Goal: Information Seeking & Learning: Check status

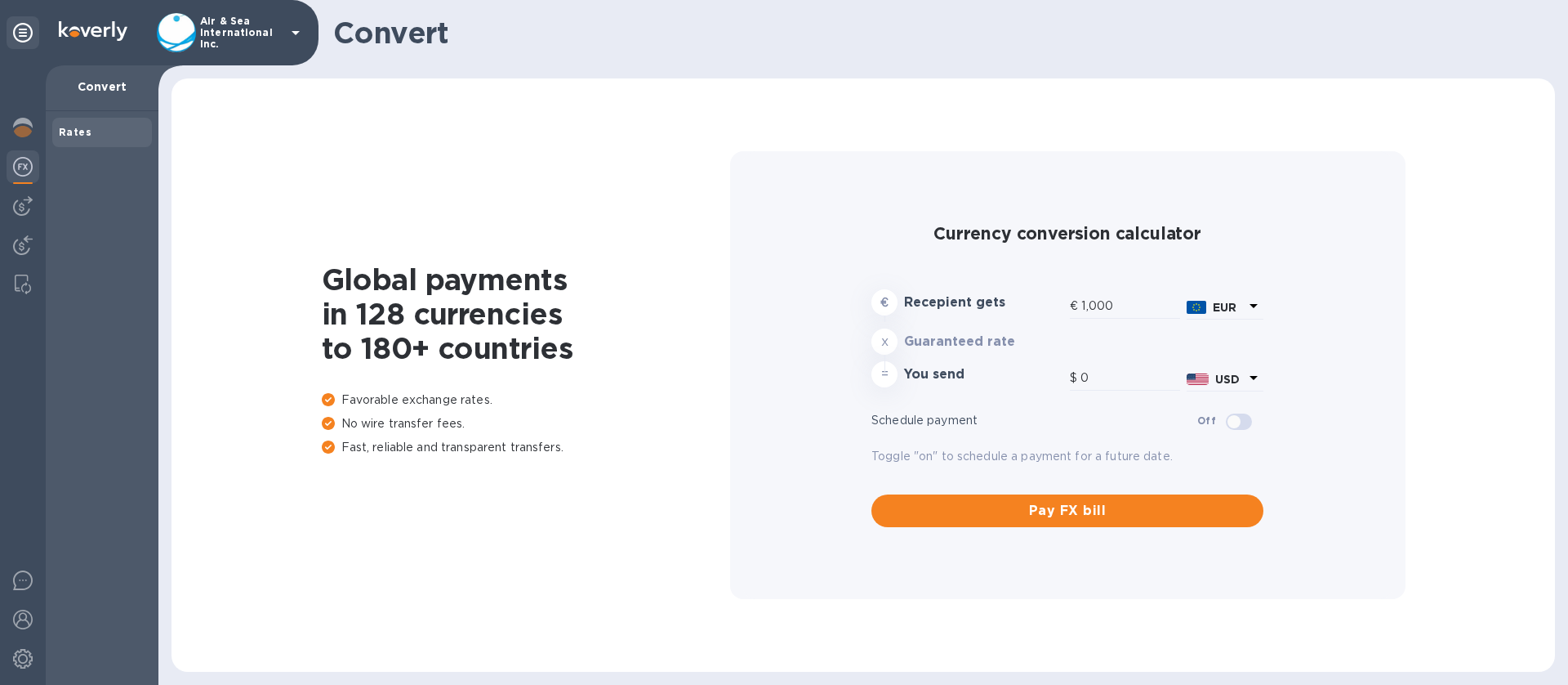
type input "1,177.27"
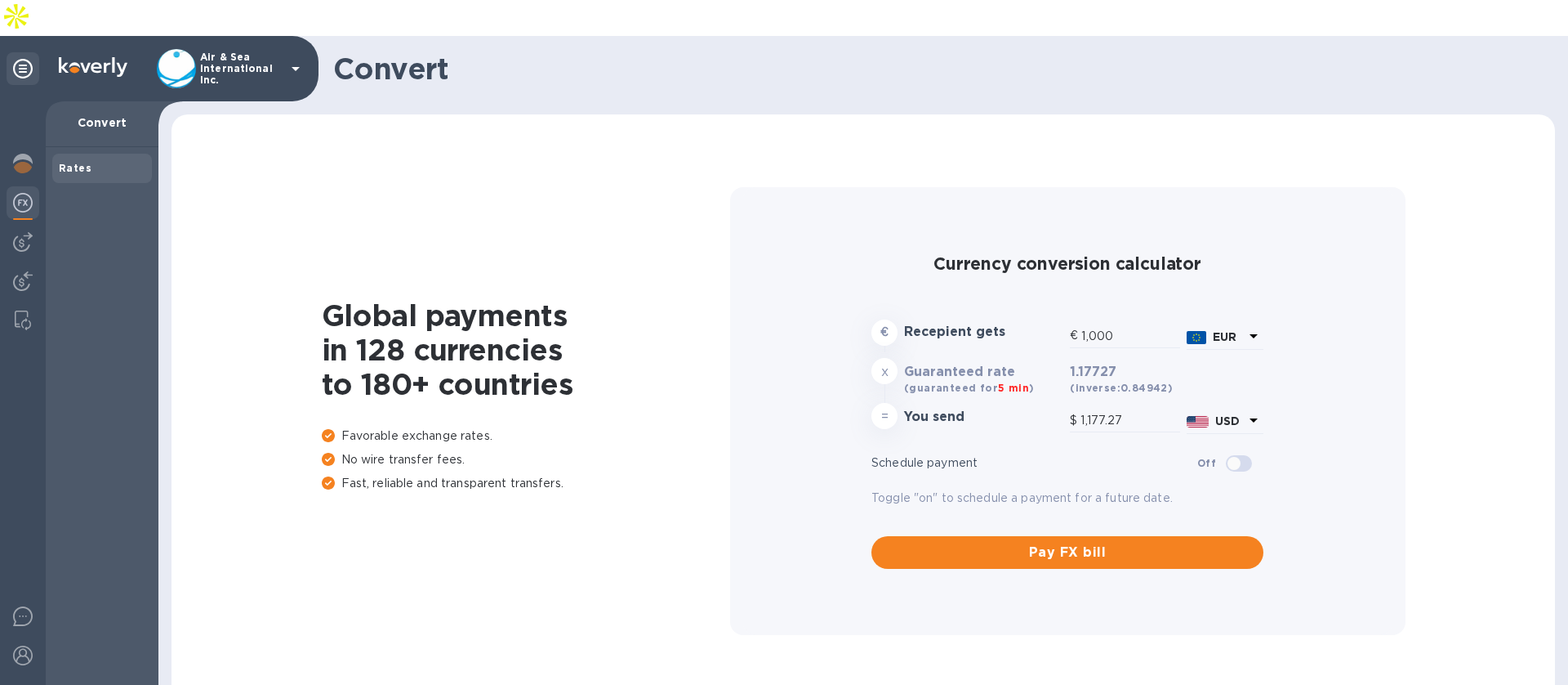
click at [283, 49] on div "Air & Sea International Inc." at bounding box center [231, 68] width 149 height 40
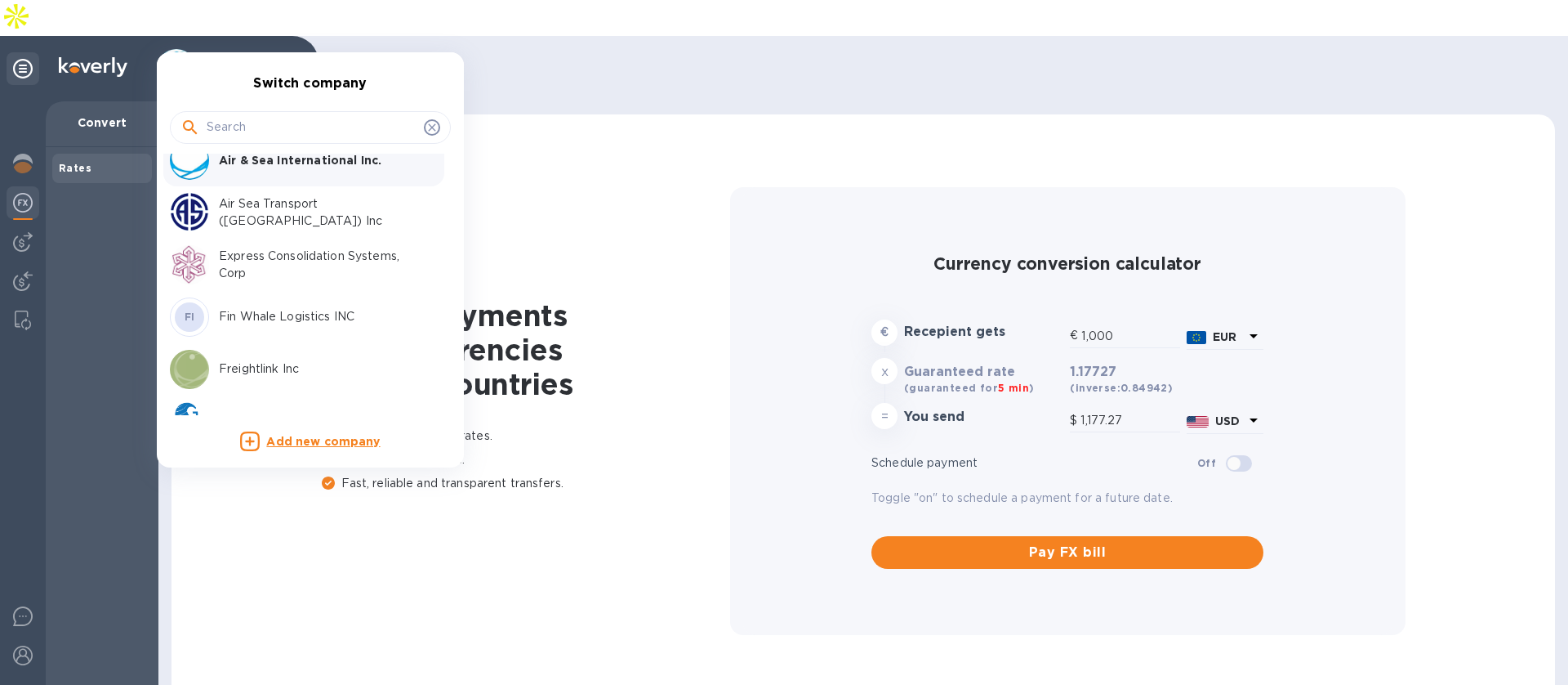
scroll to position [366, 0]
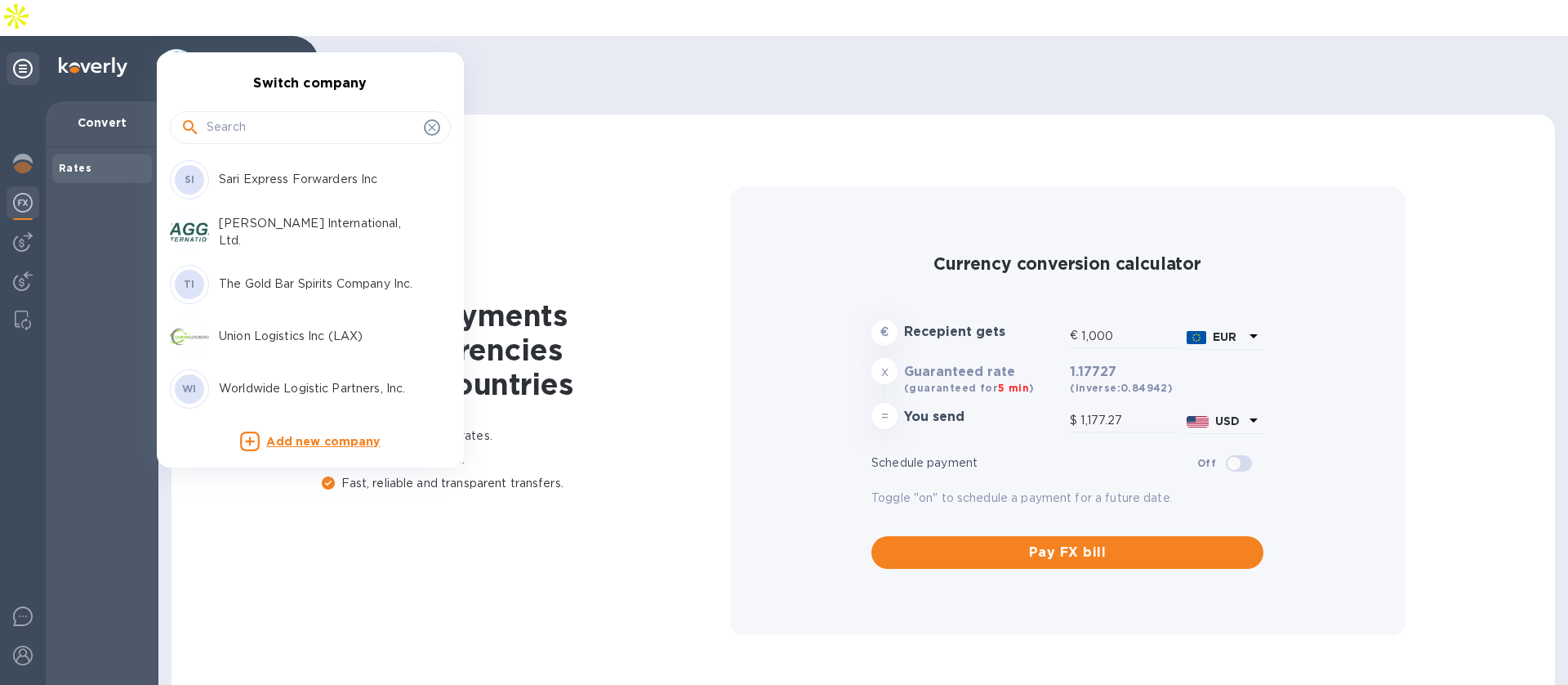
click at [262, 332] on p "Union Logistics Inc (LAX)" at bounding box center [322, 336] width 205 height 17
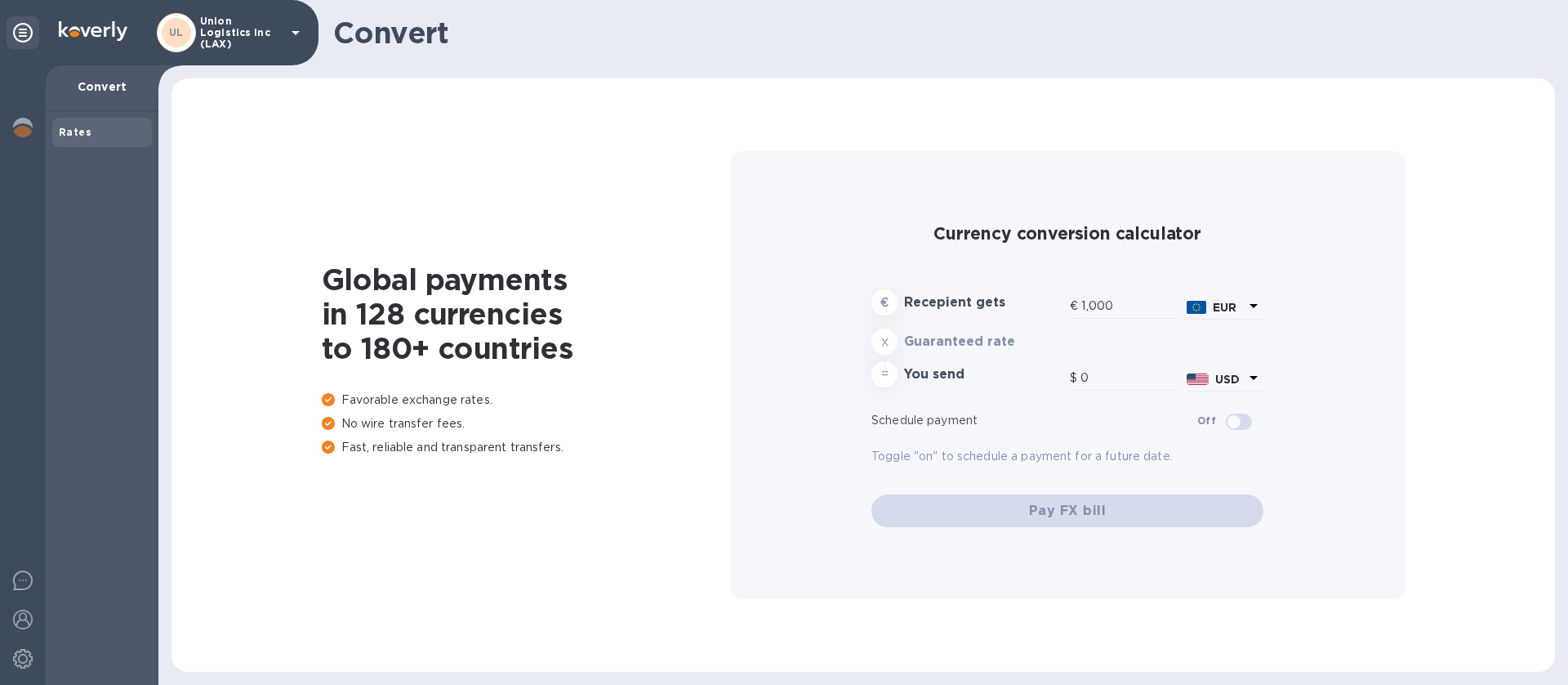
type input "1,177.27"
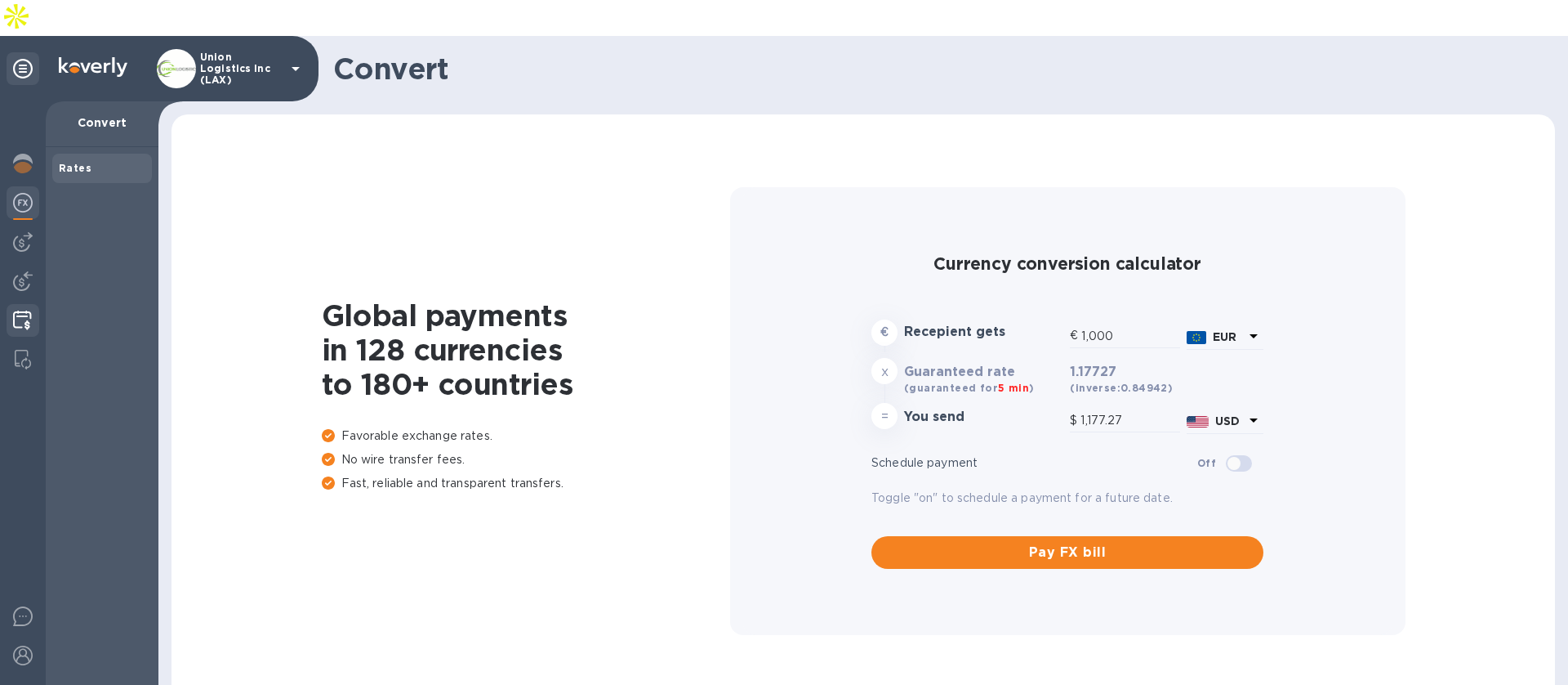
click at [34, 304] on div at bounding box center [23, 322] width 32 height 36
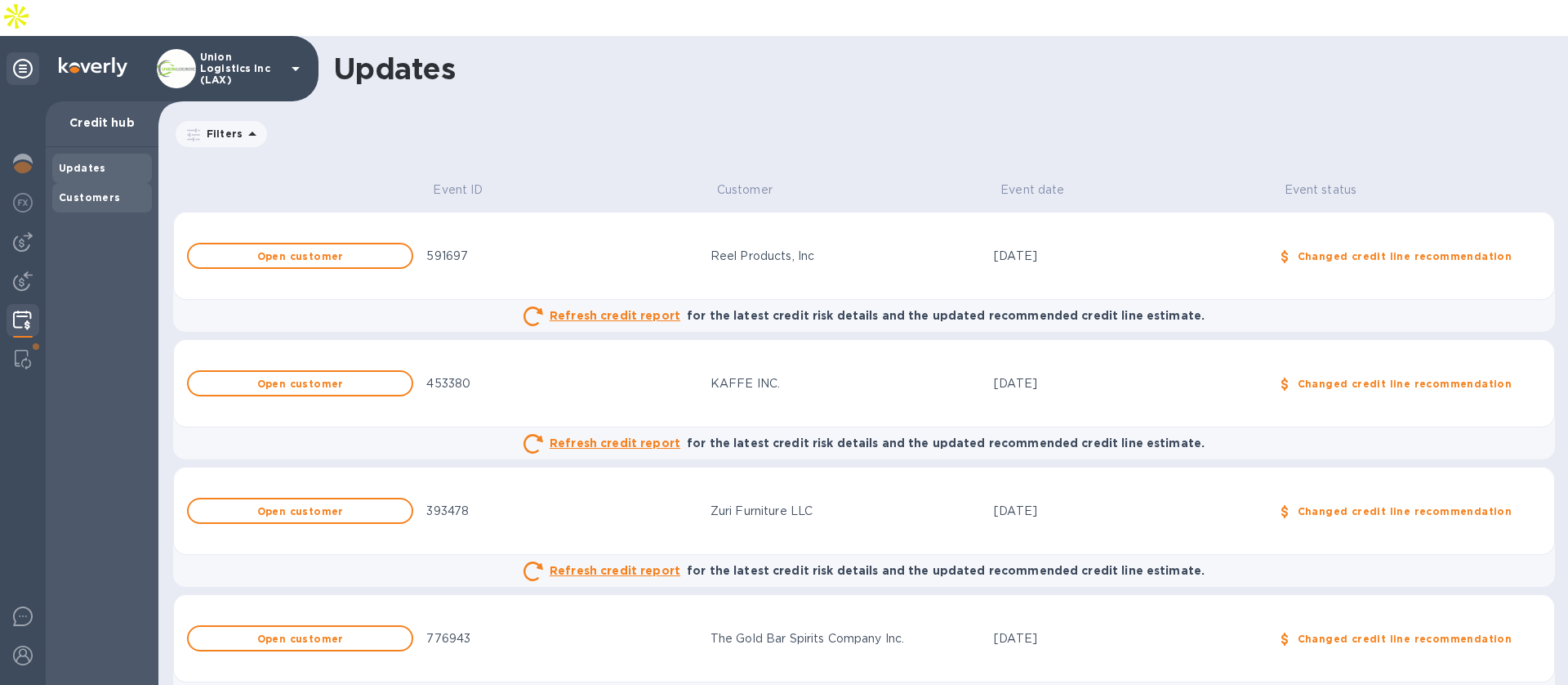
click at [81, 192] on b "Customers" at bounding box center [89, 198] width 63 height 12
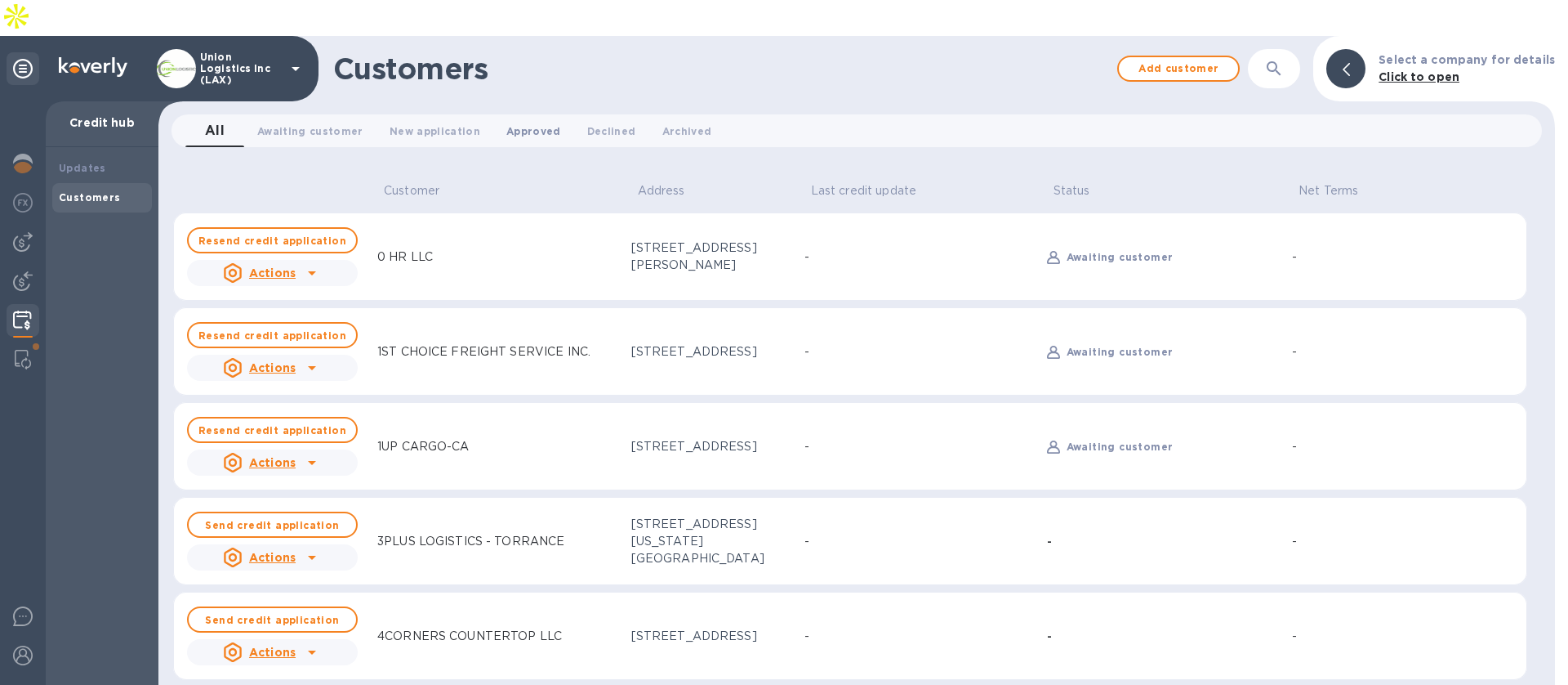
click at [512, 122] on span "Approved 0" at bounding box center [533, 130] width 55 height 17
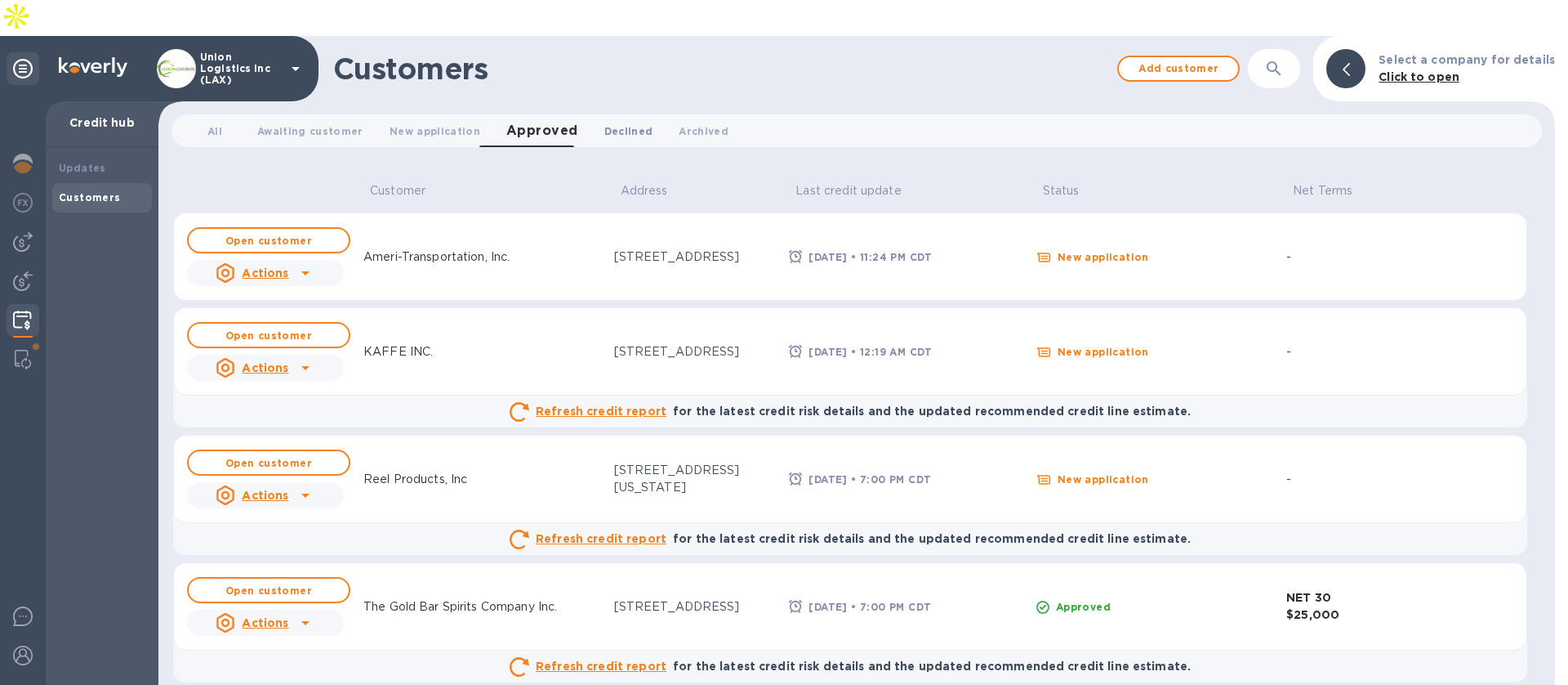
drag, startPoint x: 623, startPoint y: 96, endPoint x: 597, endPoint y: 92, distance: 26.3
click at [622, 122] on span "Declined 0" at bounding box center [628, 130] width 49 height 17
click at [515, 122] on span "Approved 0" at bounding box center [533, 130] width 55 height 17
click at [261, 227] on button "Open customer" at bounding box center [268, 240] width 164 height 26
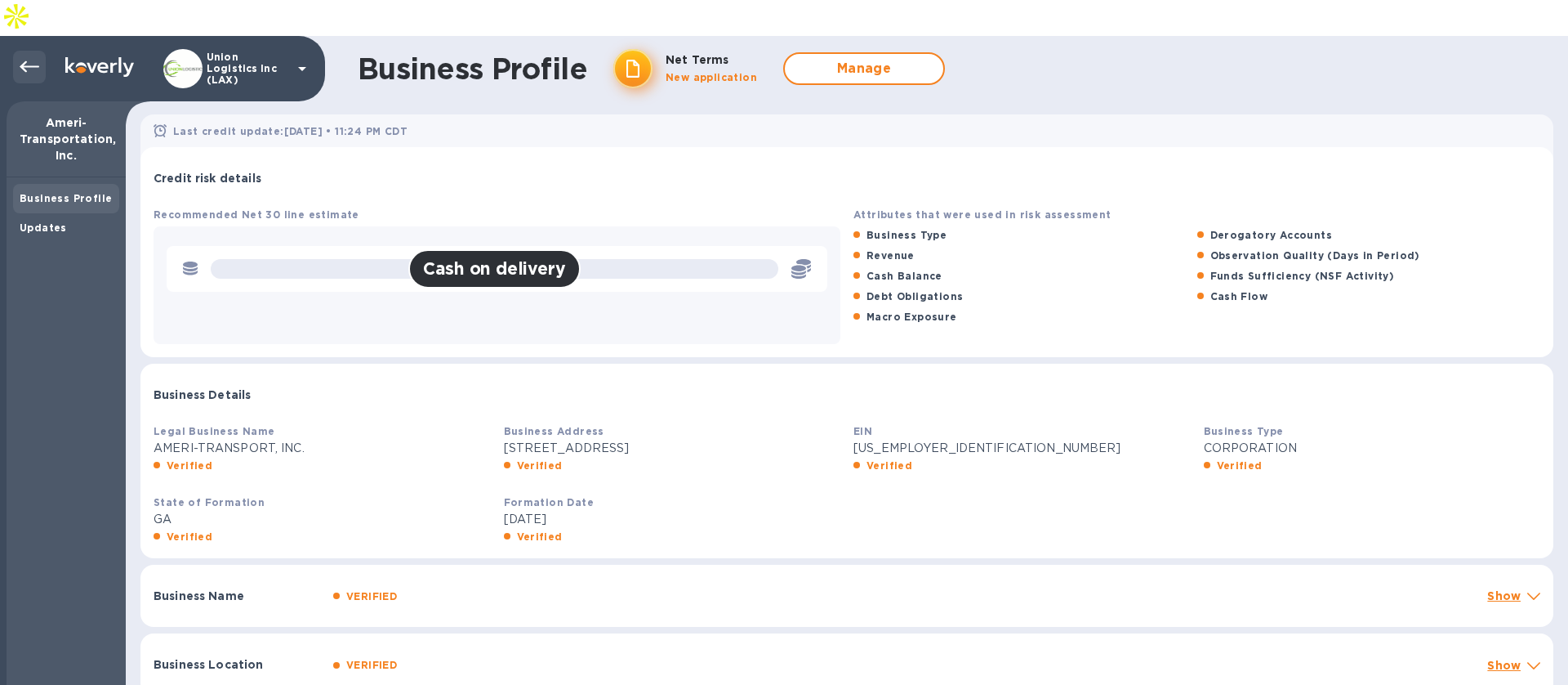
click at [23, 62] on icon at bounding box center [30, 68] width 20 height 12
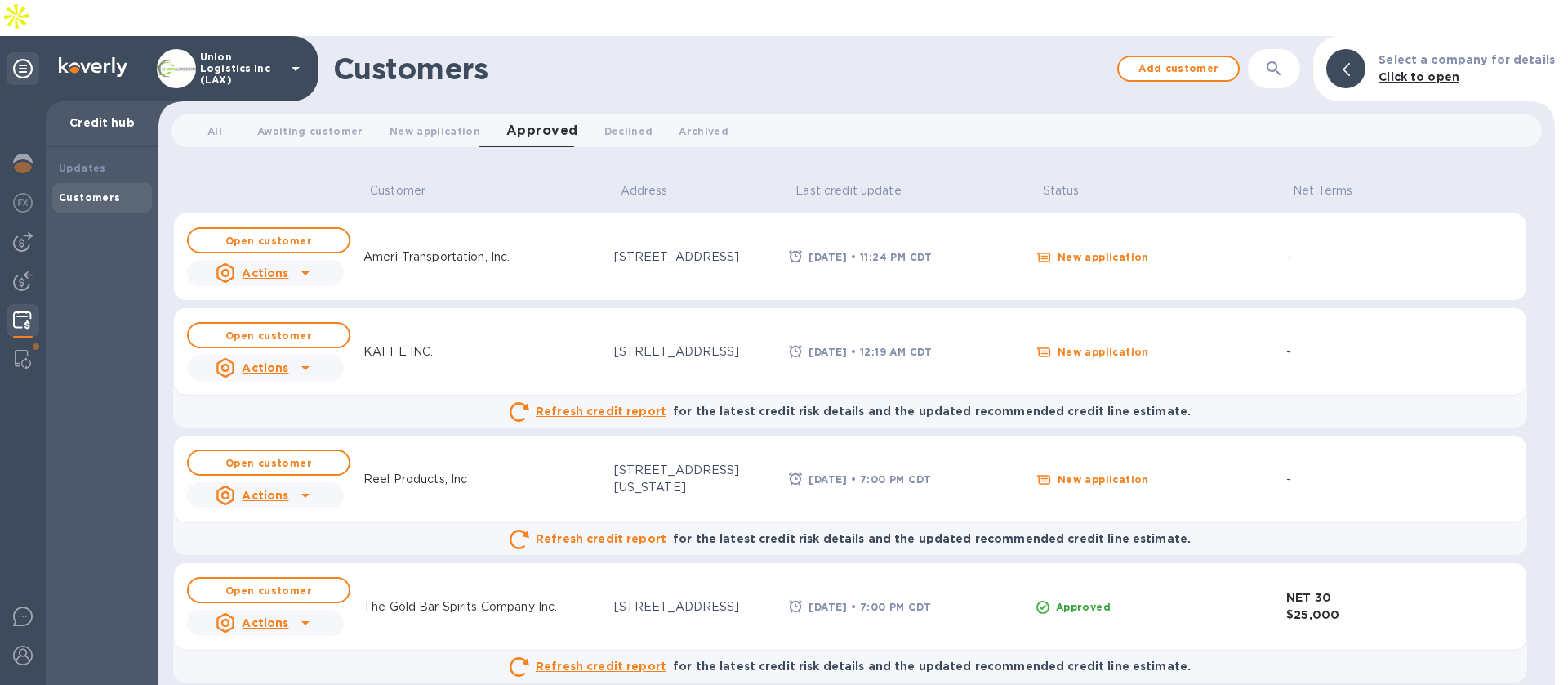
scroll to position [96, 0]
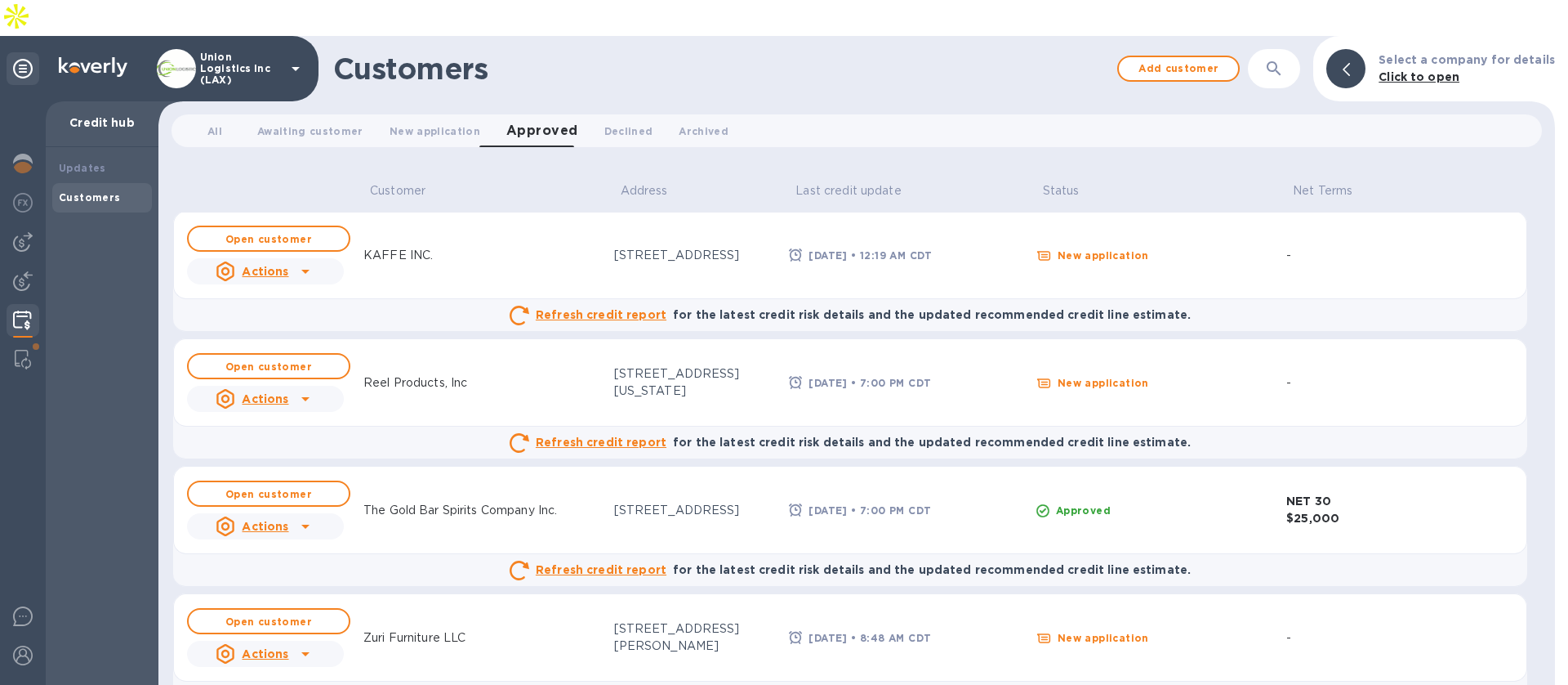
click at [21, 311] on img at bounding box center [22, 321] width 19 height 20
click at [209, 122] on span "All 0" at bounding box center [214, 130] width 15 height 17
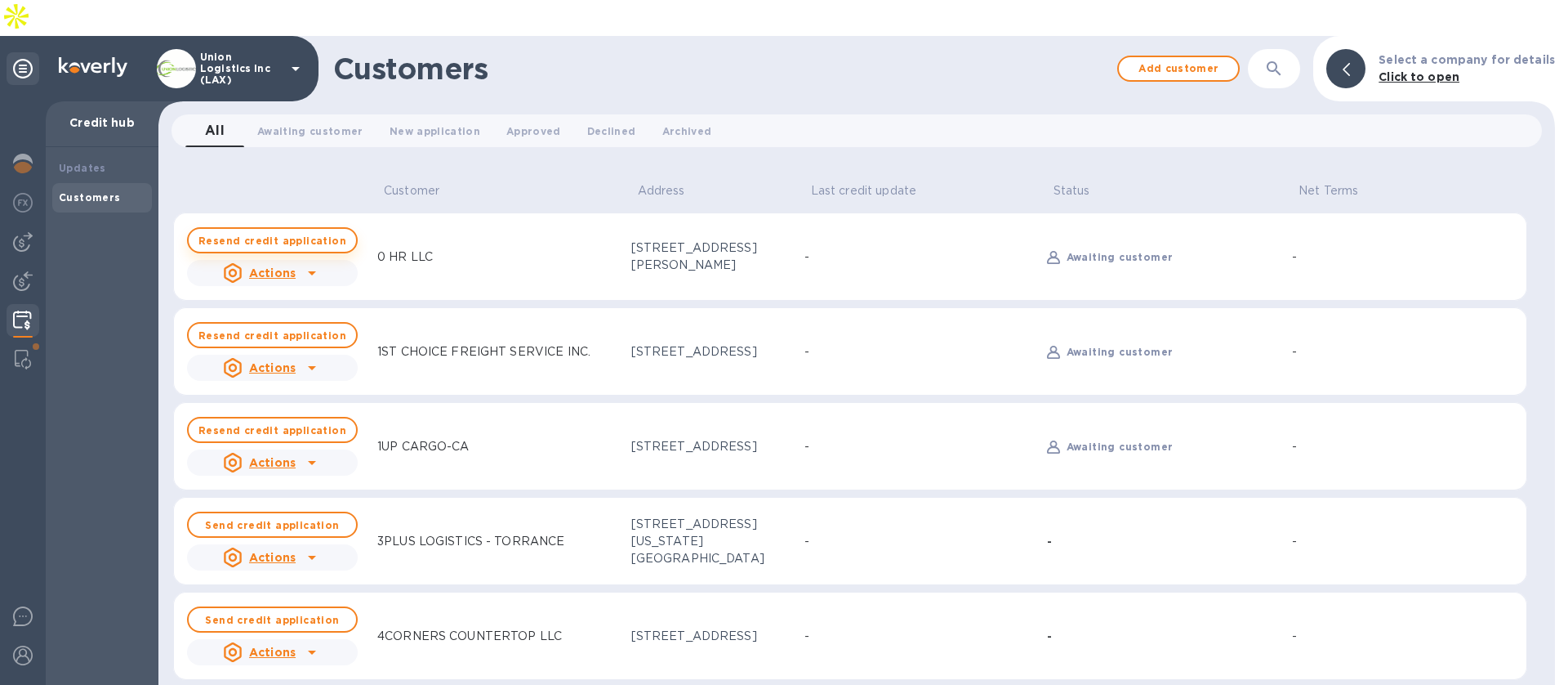
click at [321, 234] on b "Resend credit application" at bounding box center [272, 240] width 148 height 12
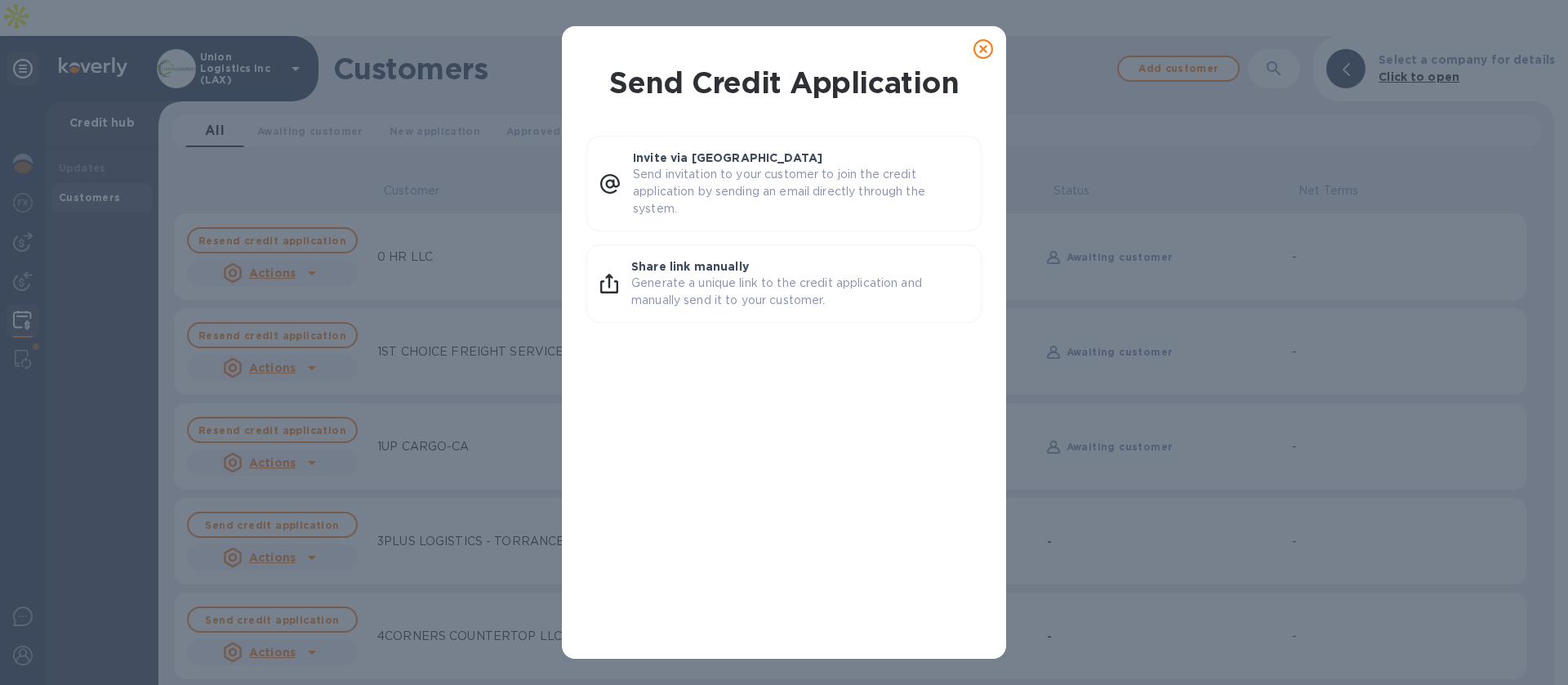
click at [990, 53] on icon at bounding box center [983, 50] width 20 height 20
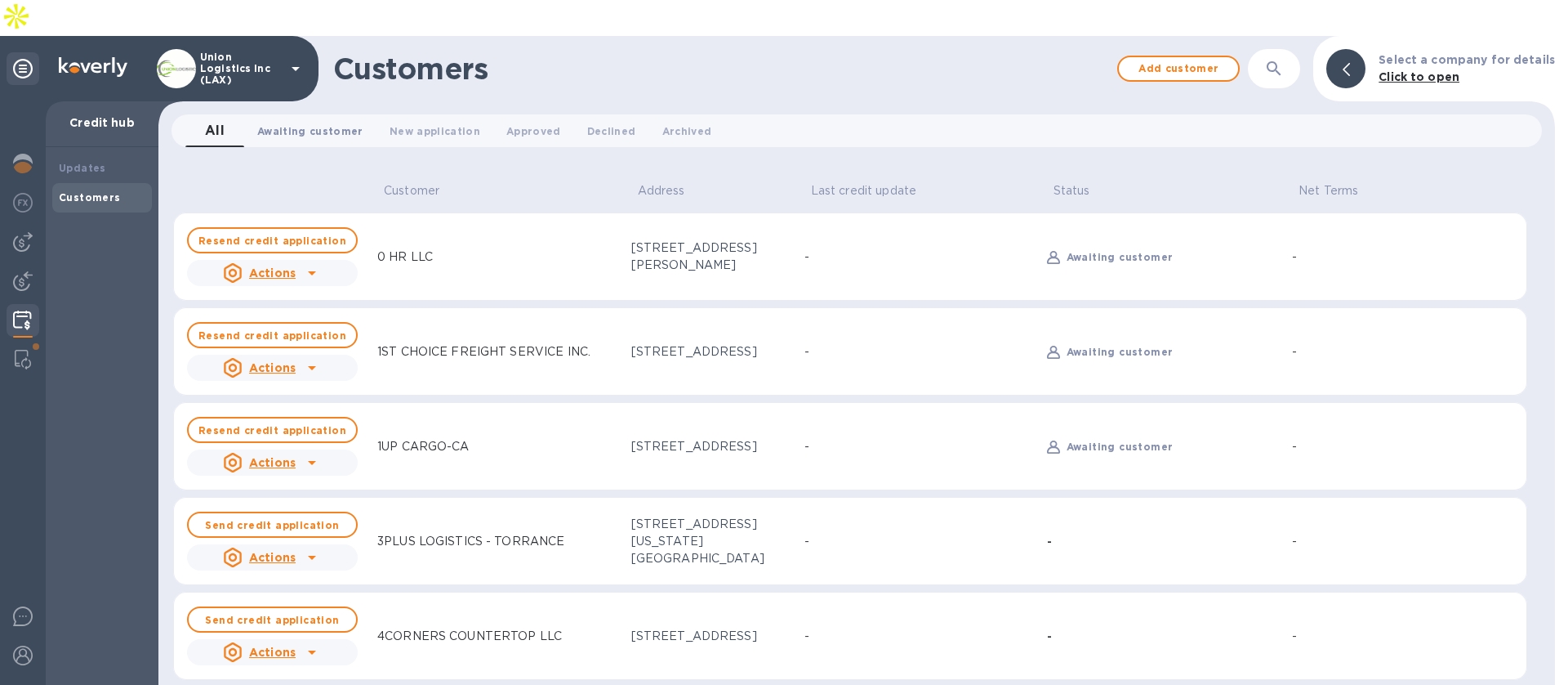
click at [277, 122] on span "Awaiting customer 0" at bounding box center [310, 130] width 106 height 17
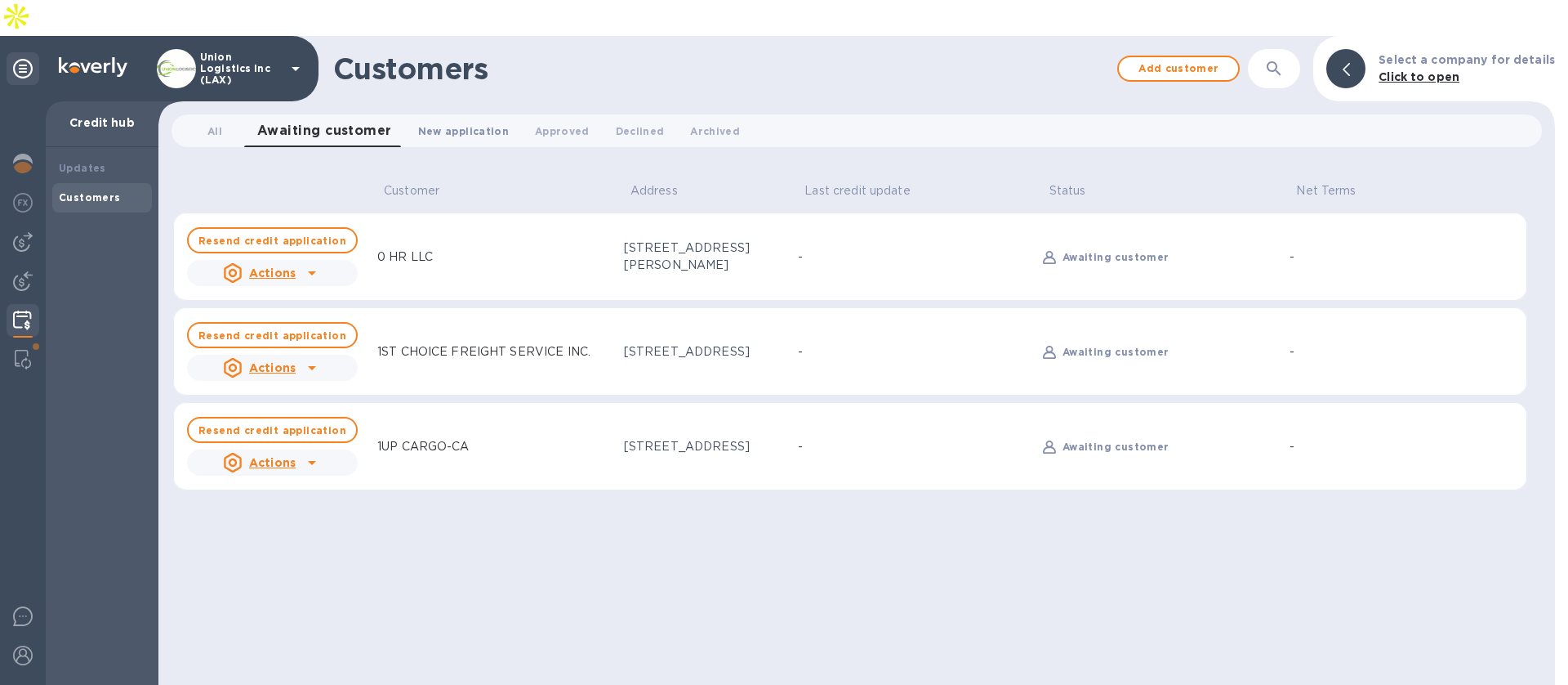
click at [446, 122] on span "New application 0" at bounding box center [462, 130] width 90 height 17
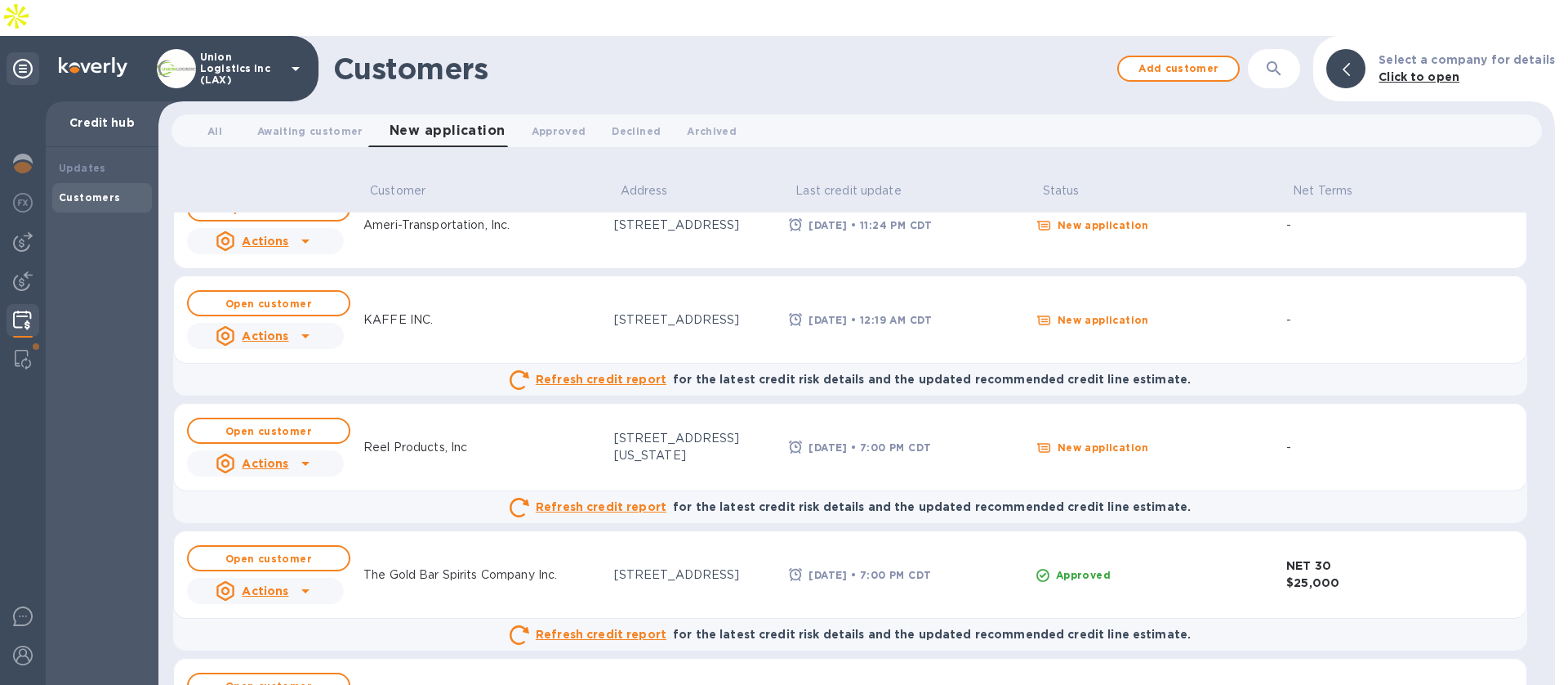
scroll to position [96, 0]
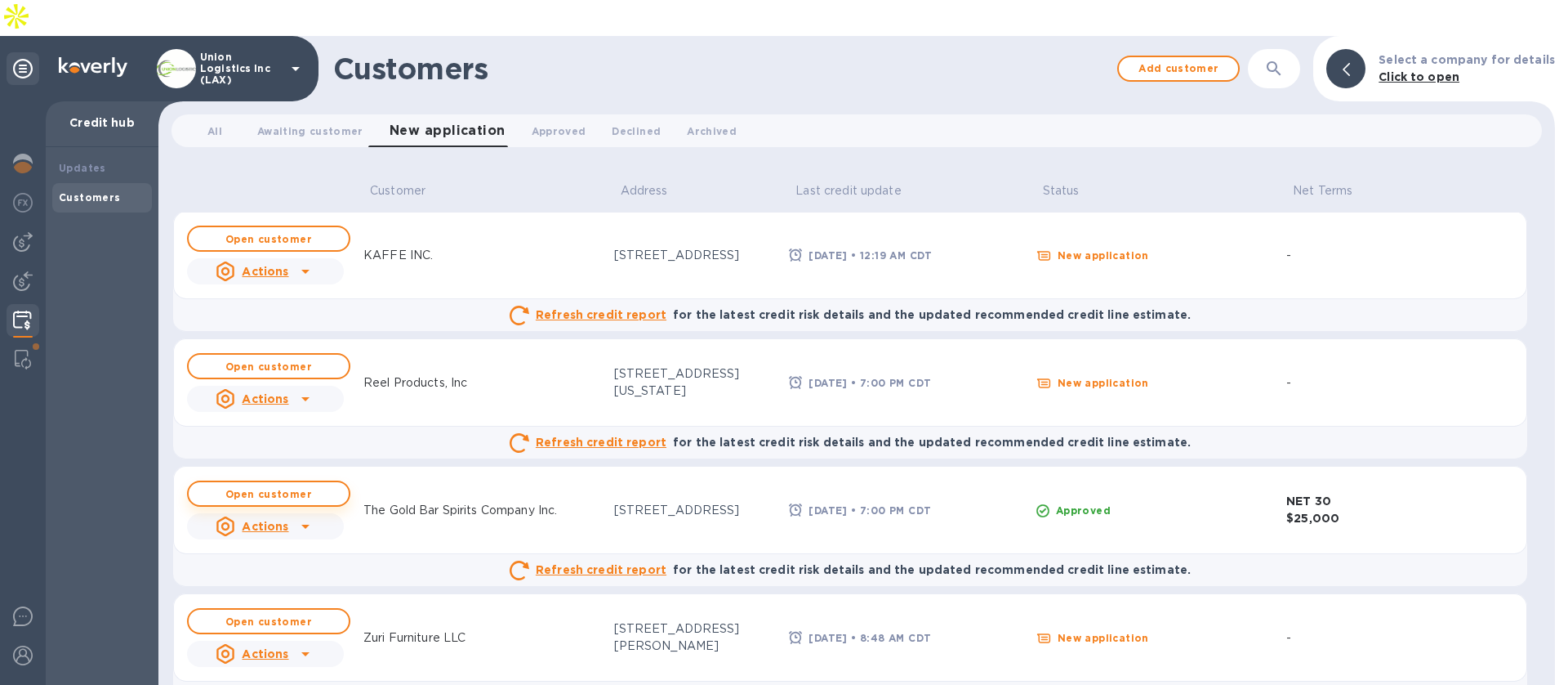
click at [303, 487] on b "Open customer" at bounding box center [268, 493] width 86 height 12
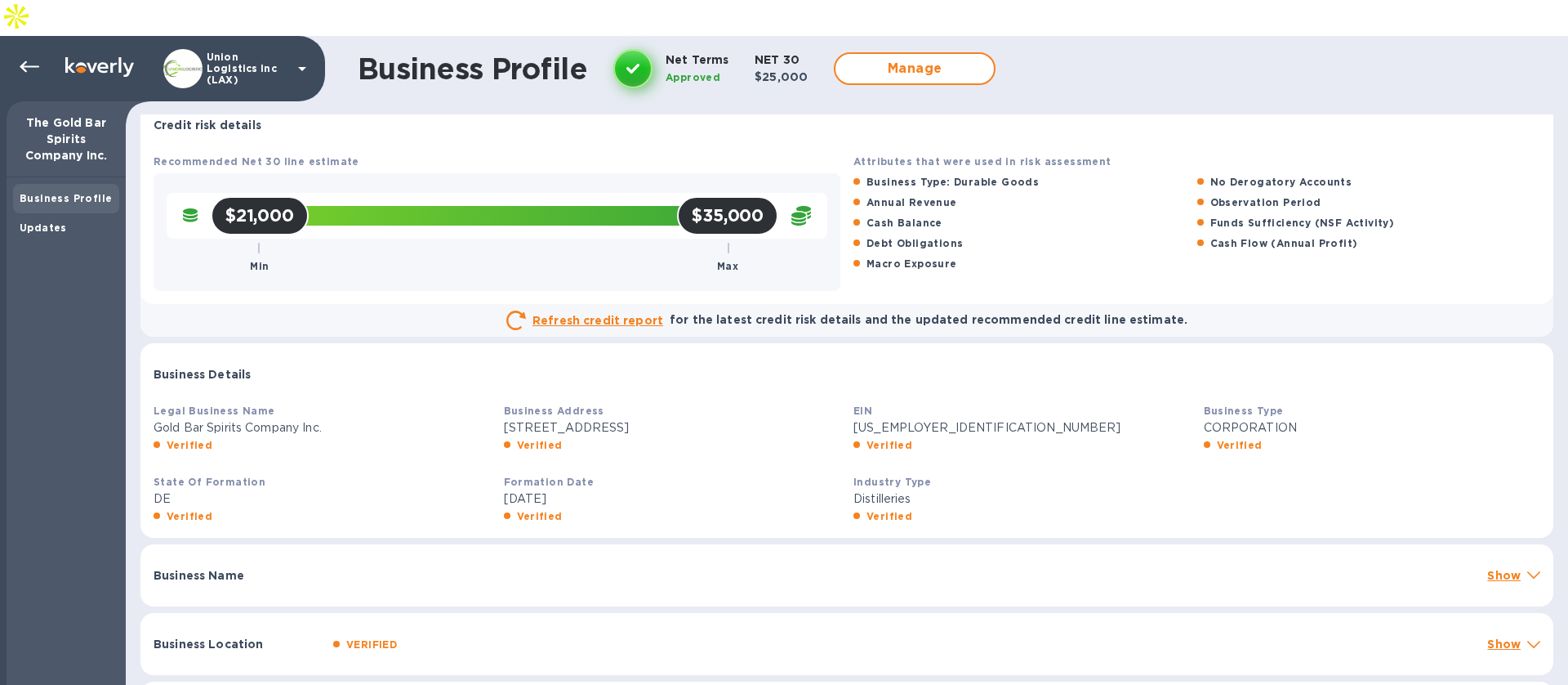
scroll to position [56, 0]
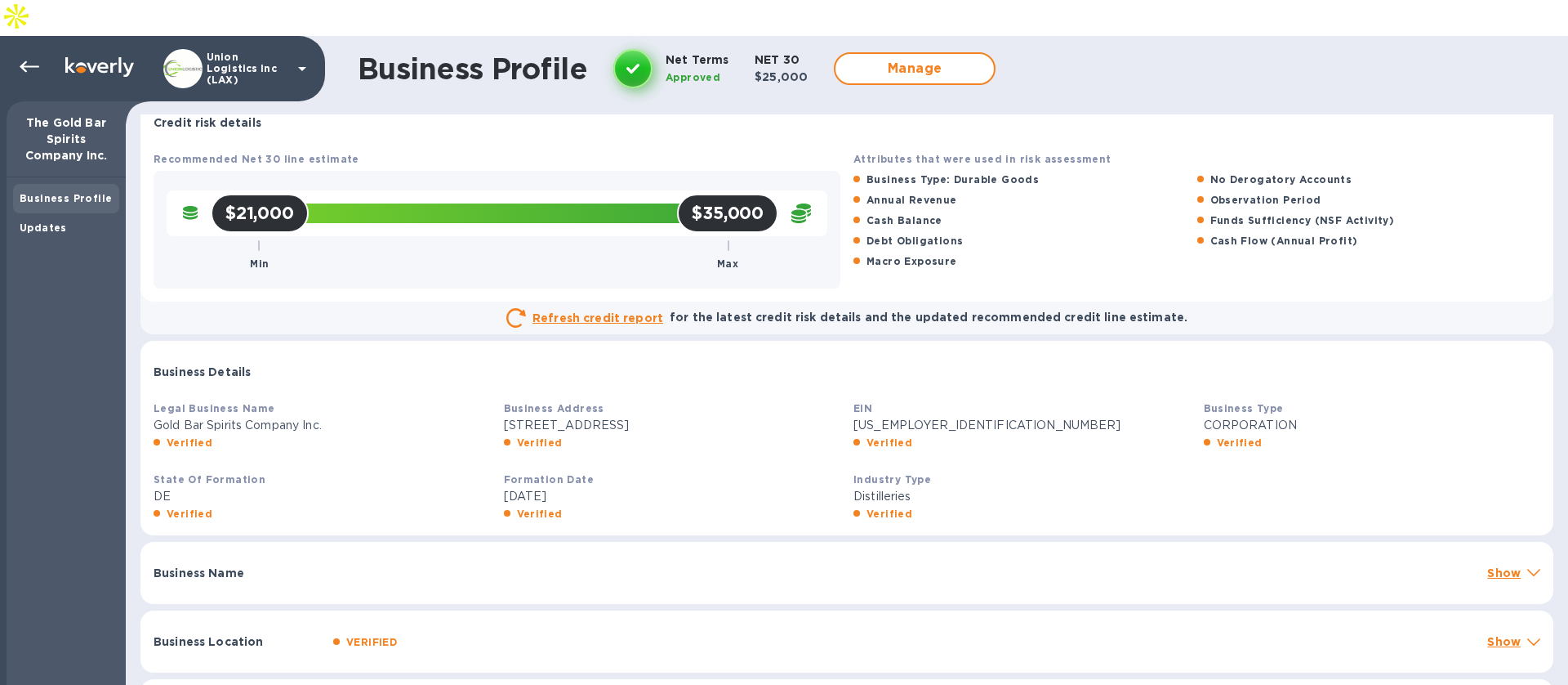
click at [495, 558] on div at bounding box center [903, 564] width 1154 height 13
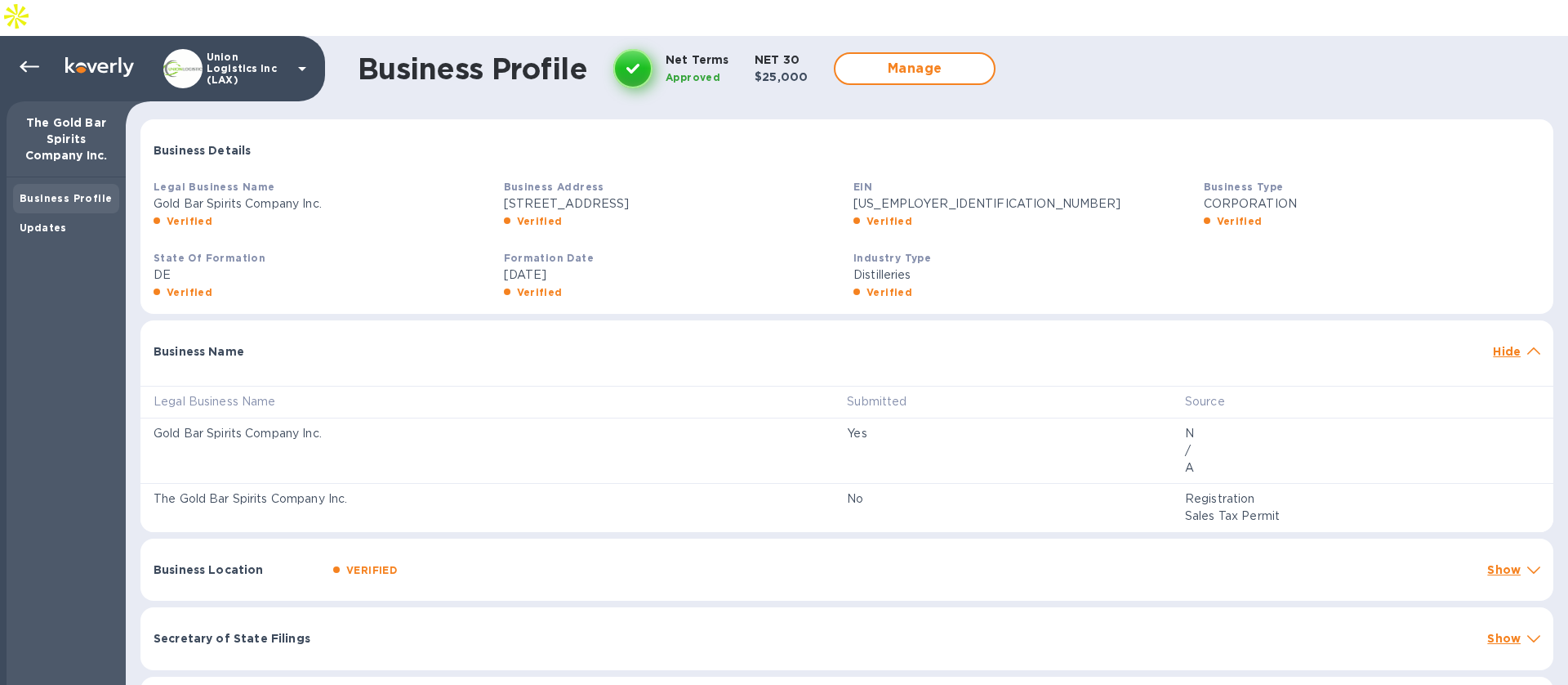
scroll to position [298, 0]
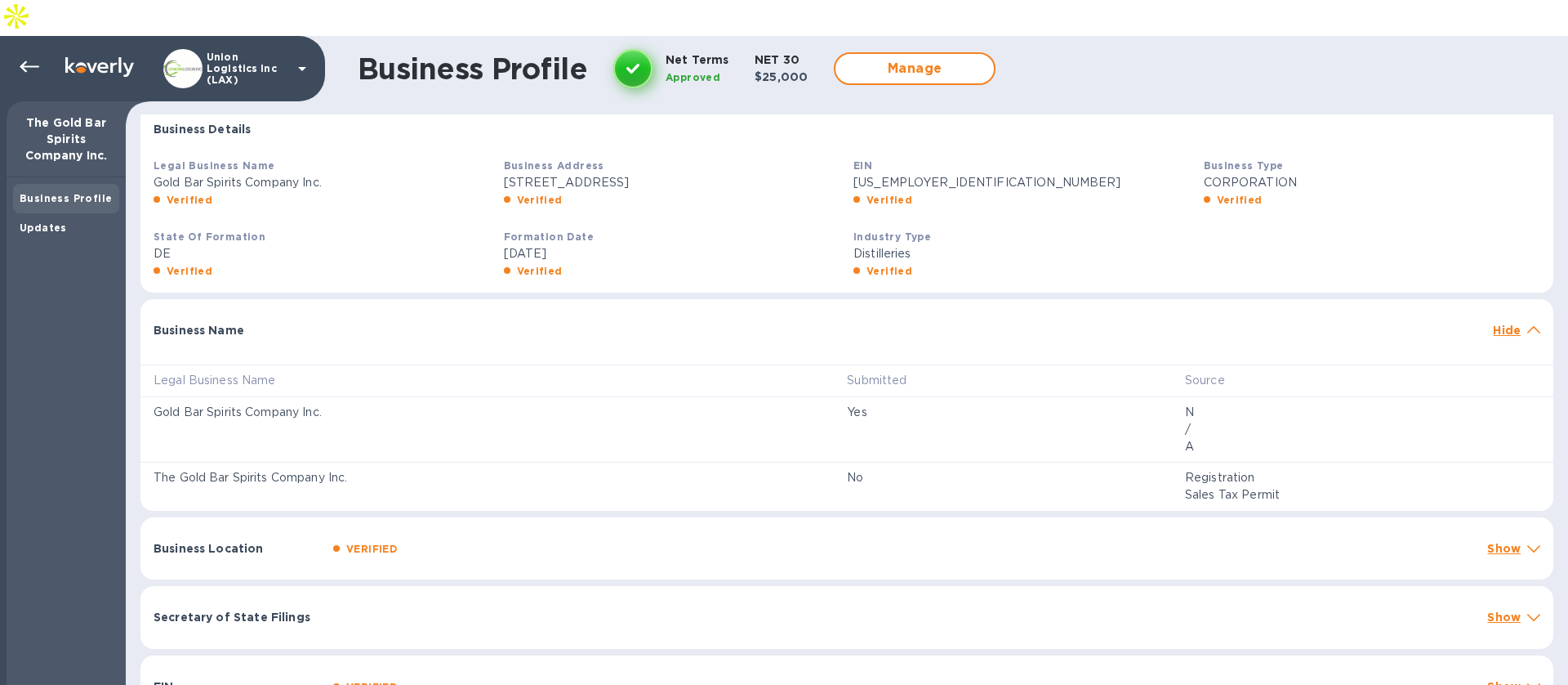
click at [1141, 524] on div "Business Location VERIFIED Show" at bounding box center [848, 548] width 1413 height 63
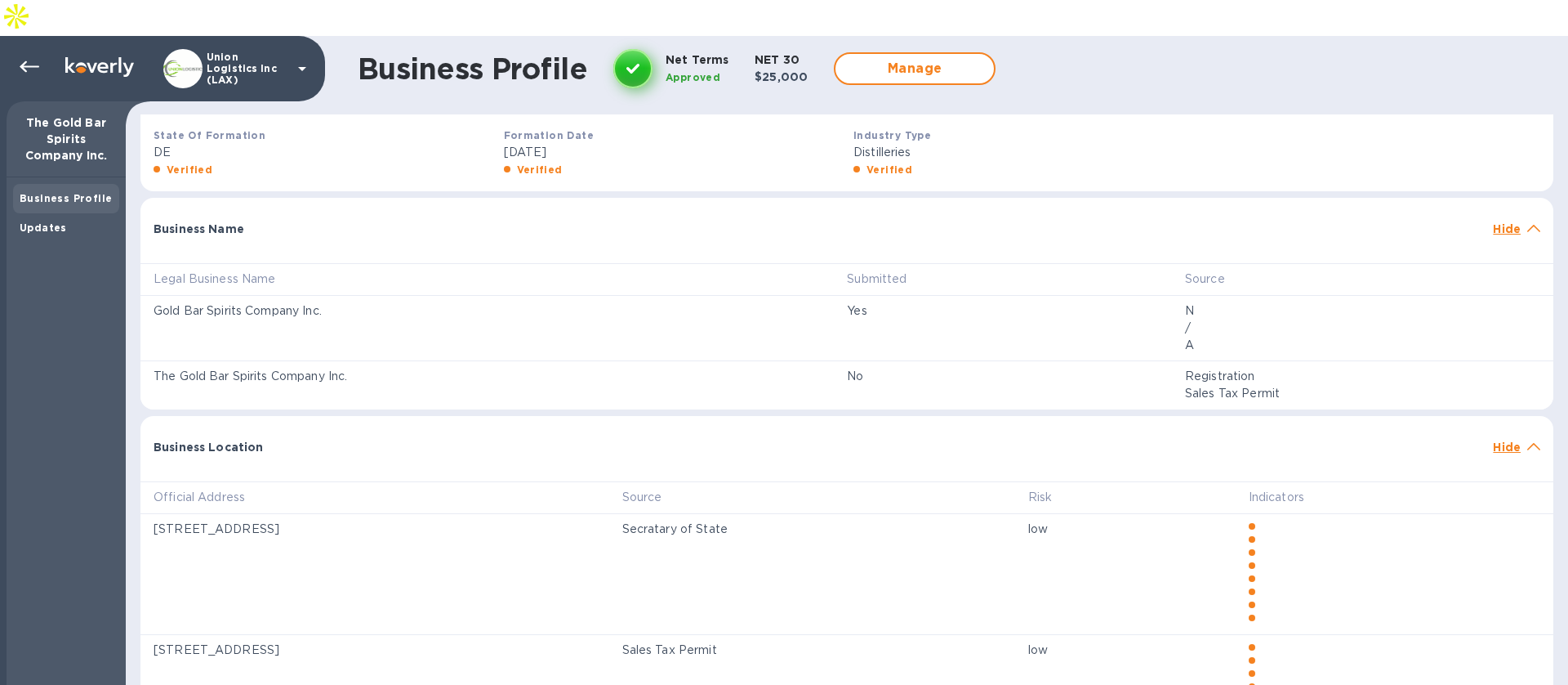
scroll to position [491, 0]
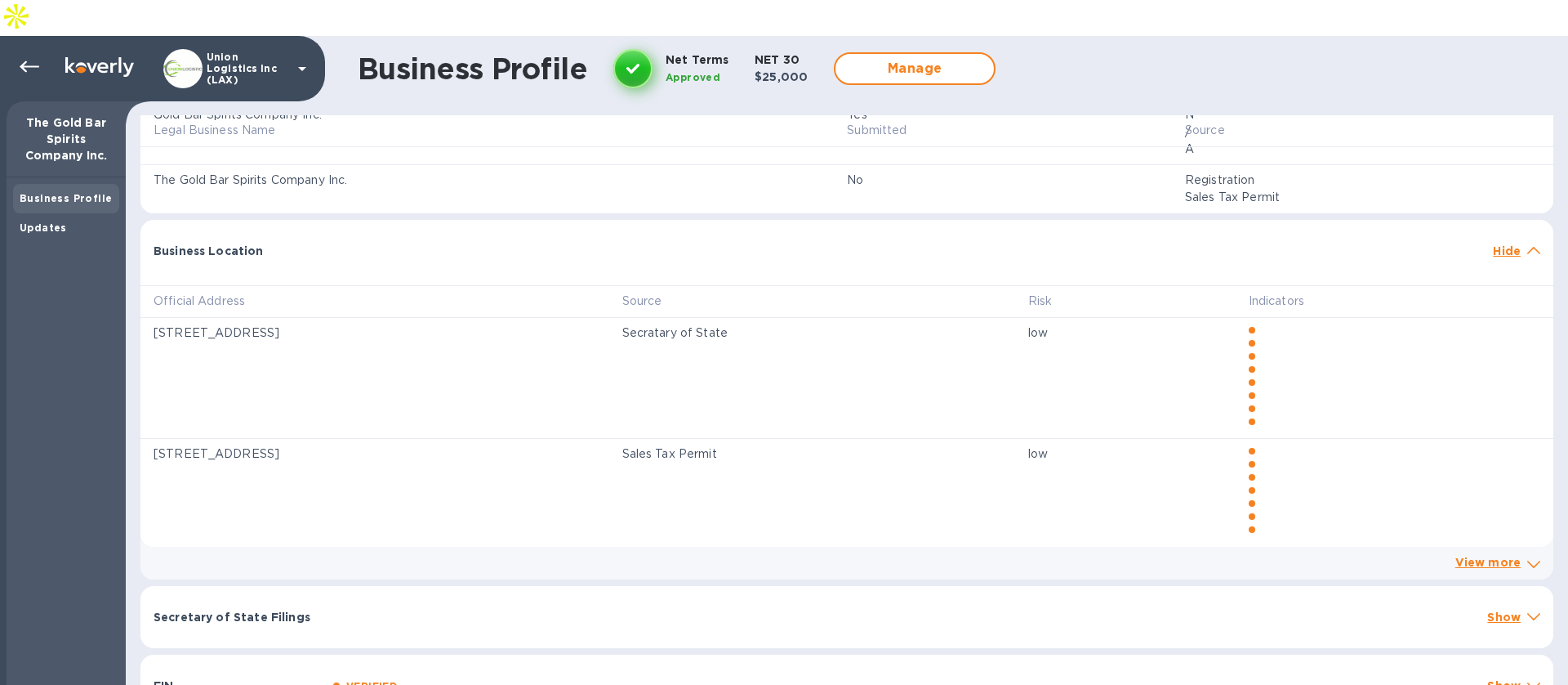
click at [940, 586] on div "Secretary of State Filings Show" at bounding box center [848, 616] width 1413 height 63
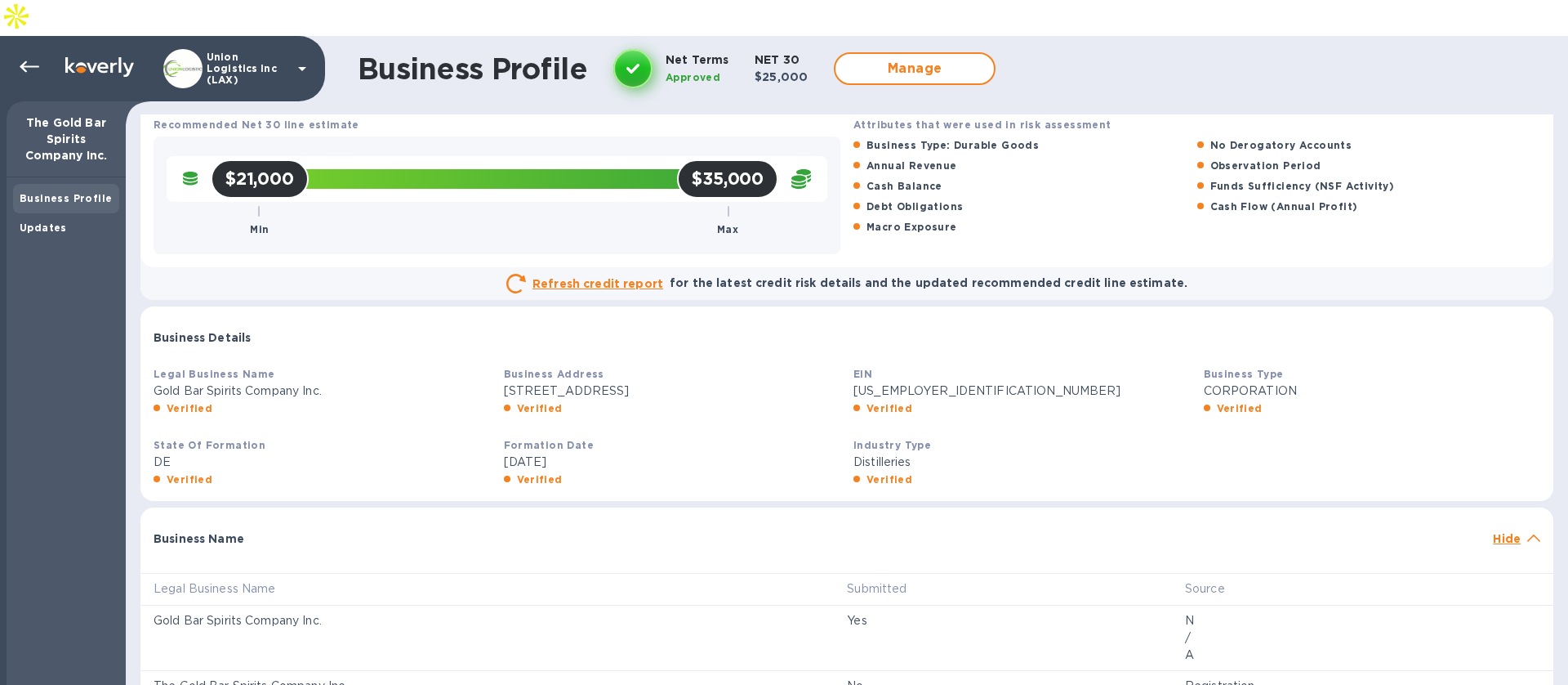
scroll to position [0, 0]
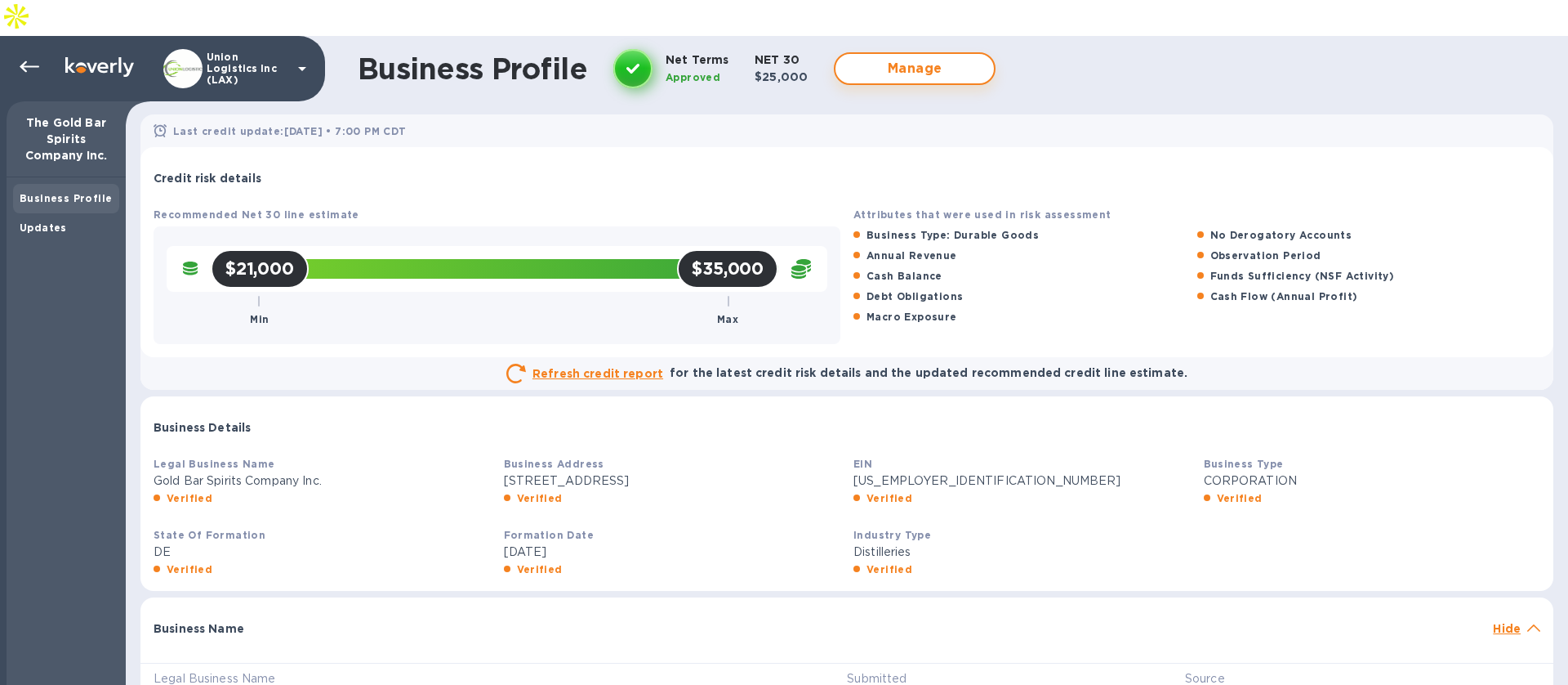
click at [934, 59] on span "Manage" at bounding box center [914, 68] width 132 height 20
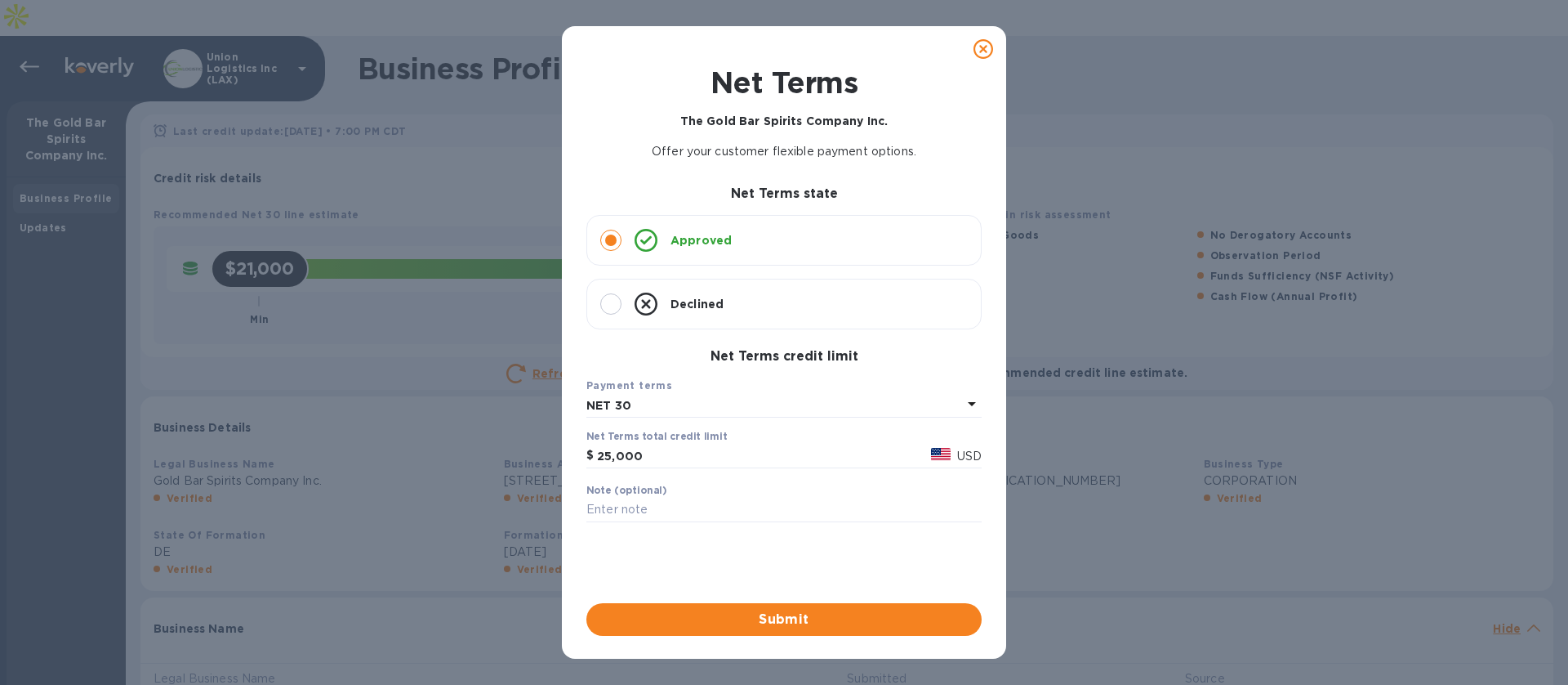
click at [988, 49] on icon at bounding box center [983, 50] width 20 height 20
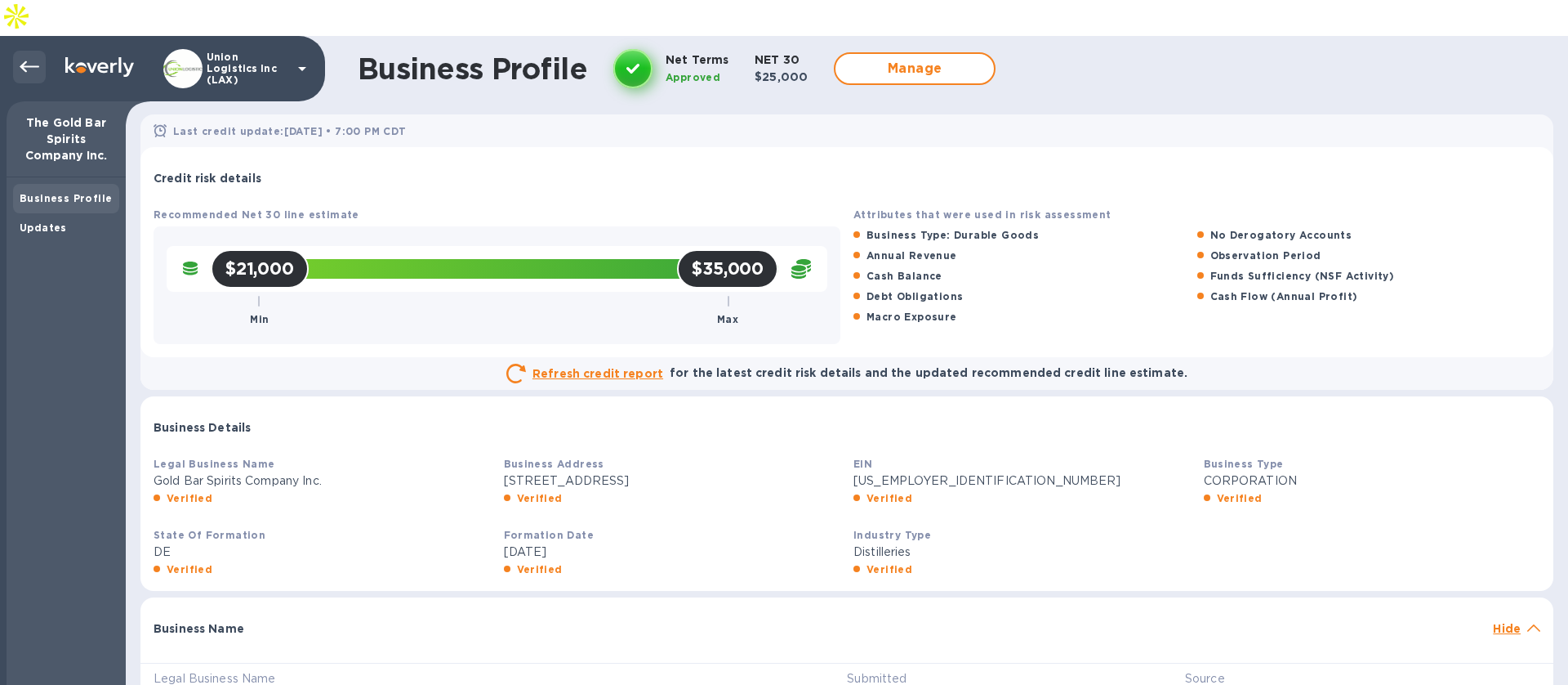
click at [40, 51] on div at bounding box center [29, 67] width 33 height 33
click at [26, 58] on icon at bounding box center [30, 68] width 20 height 20
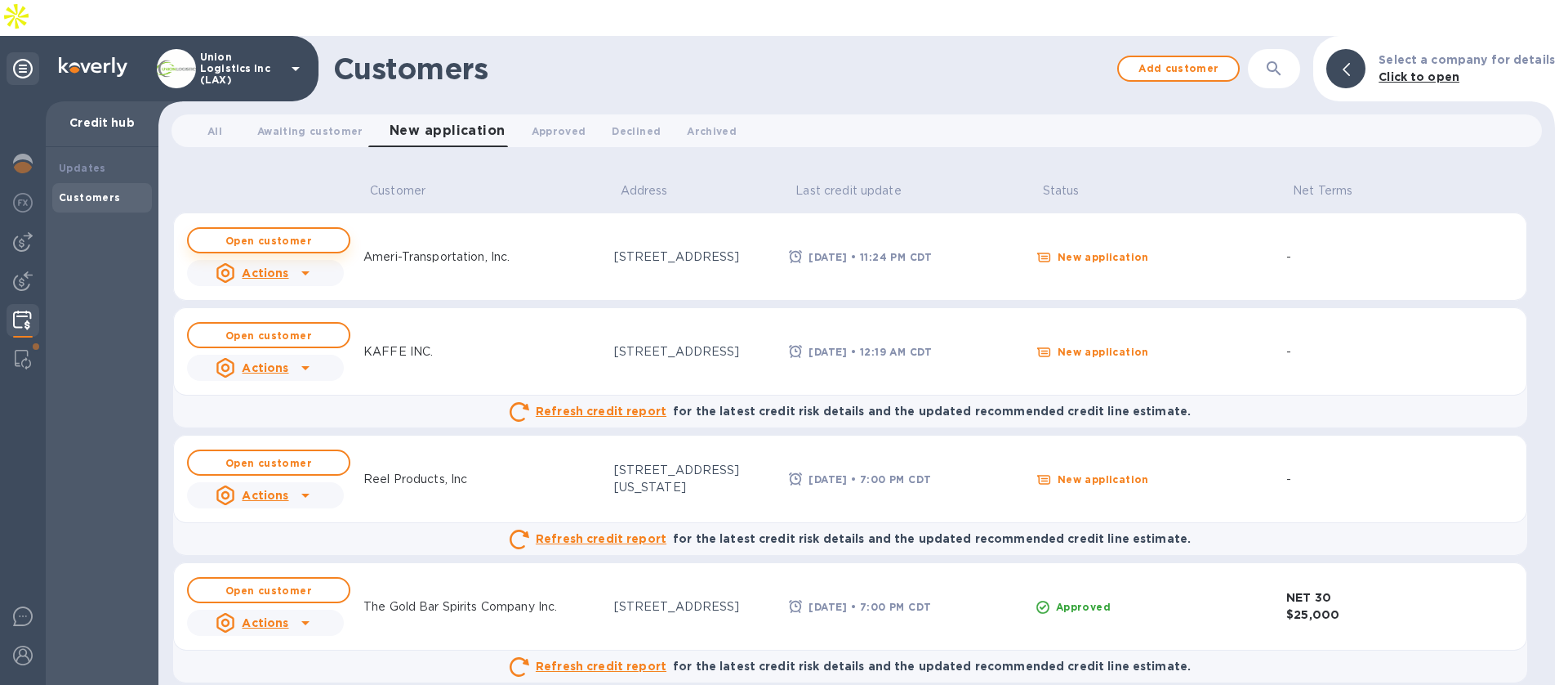
click at [279, 234] on b "Open customer" at bounding box center [268, 240] width 86 height 12
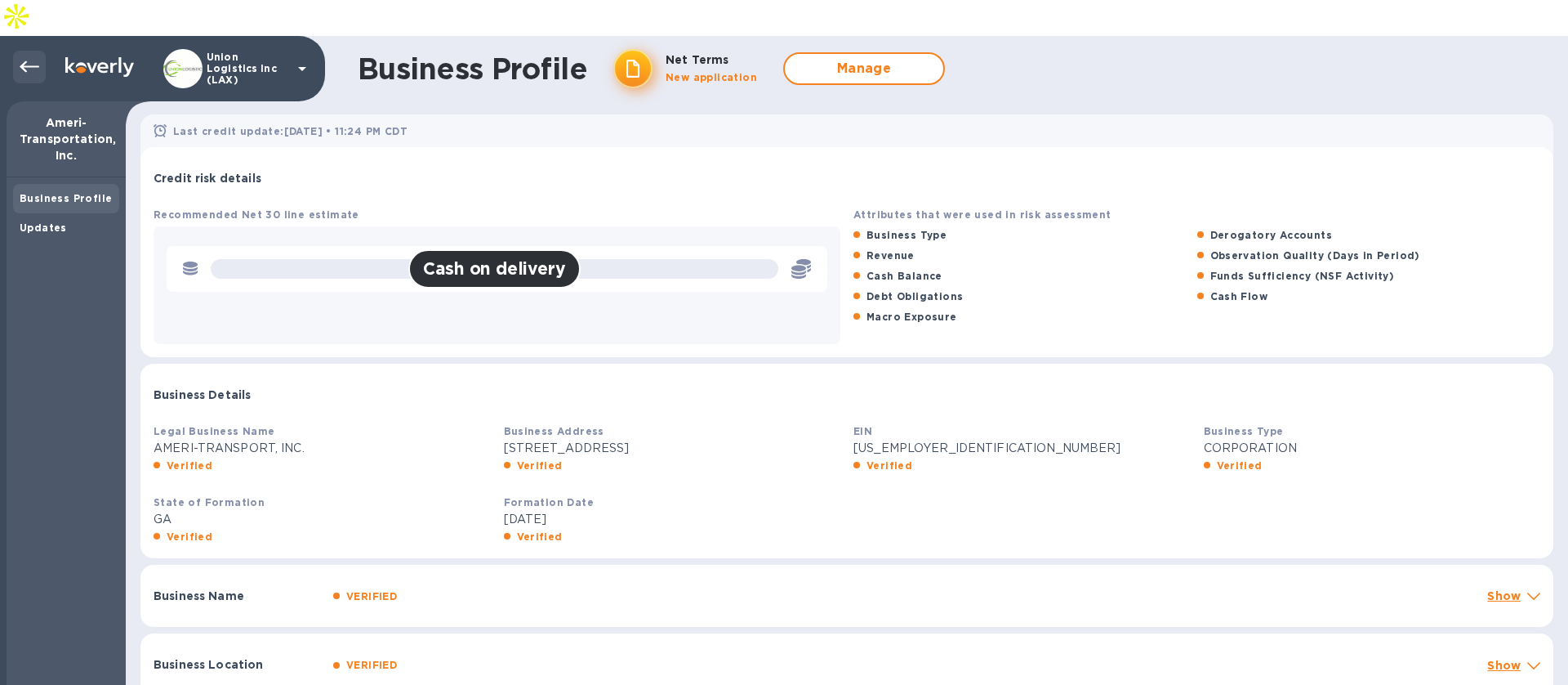
click at [35, 58] on icon at bounding box center [30, 68] width 20 height 20
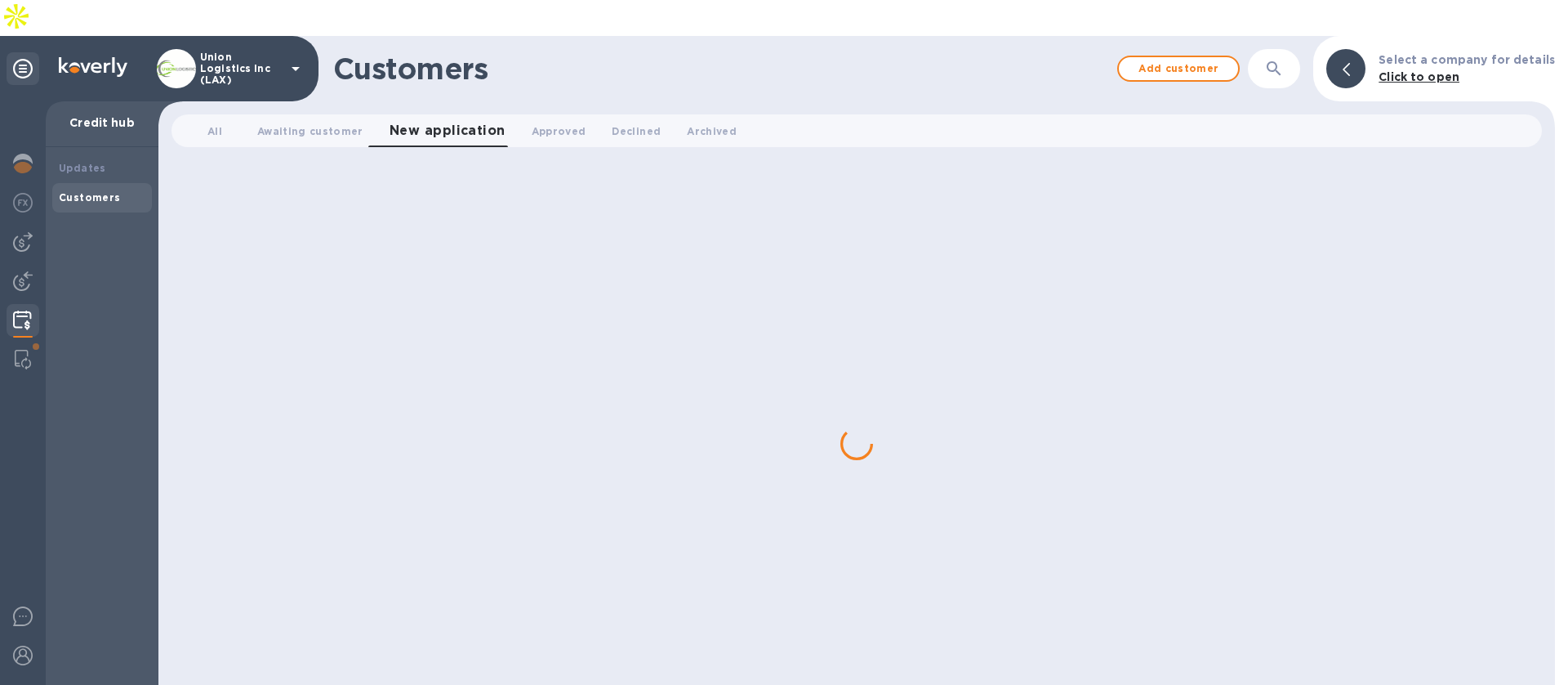
click at [35, 53] on div at bounding box center [23, 68] width 33 height 33
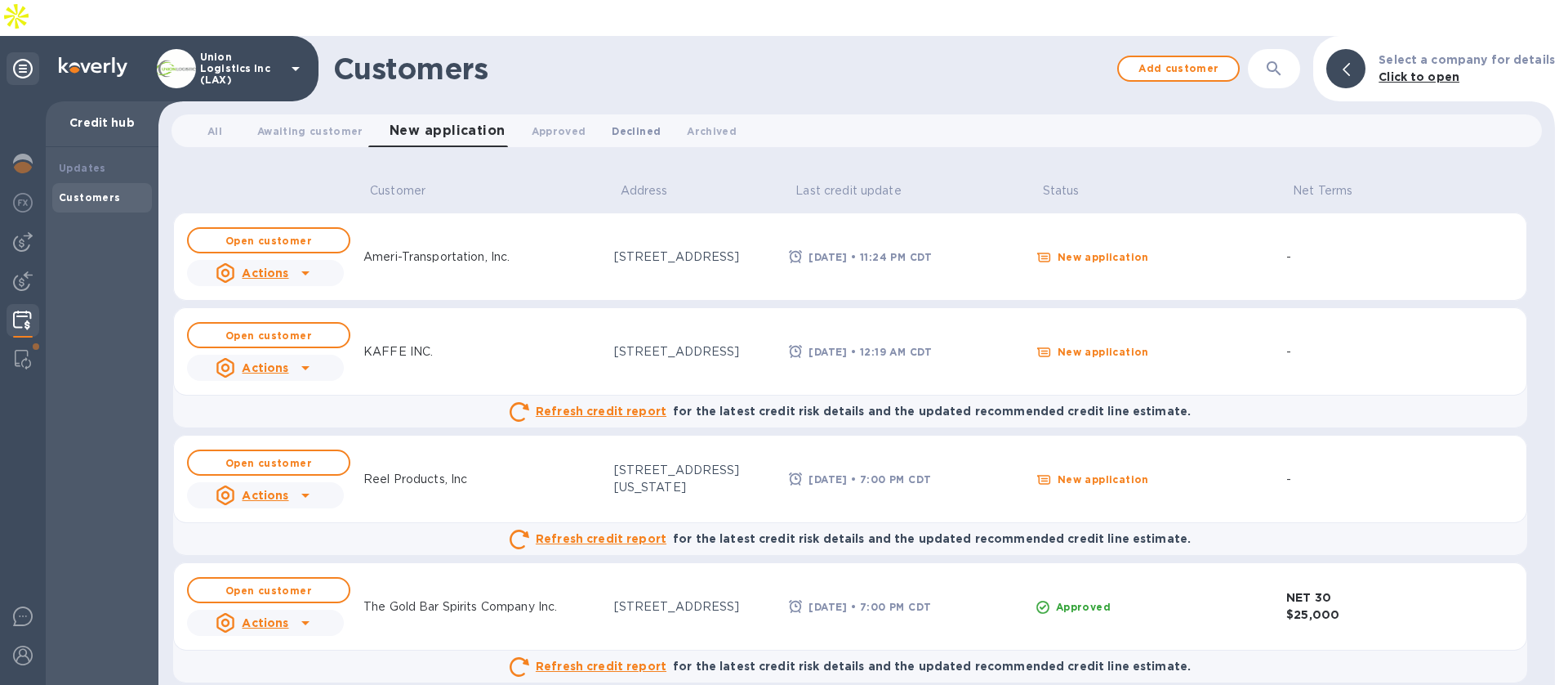
click at [612, 122] on span "Declined 0" at bounding box center [635, 130] width 49 height 17
click at [521, 122] on span "Approved 0" at bounding box center [533, 130] width 55 height 17
click at [279, 234] on b "Open customer" at bounding box center [268, 240] width 86 height 12
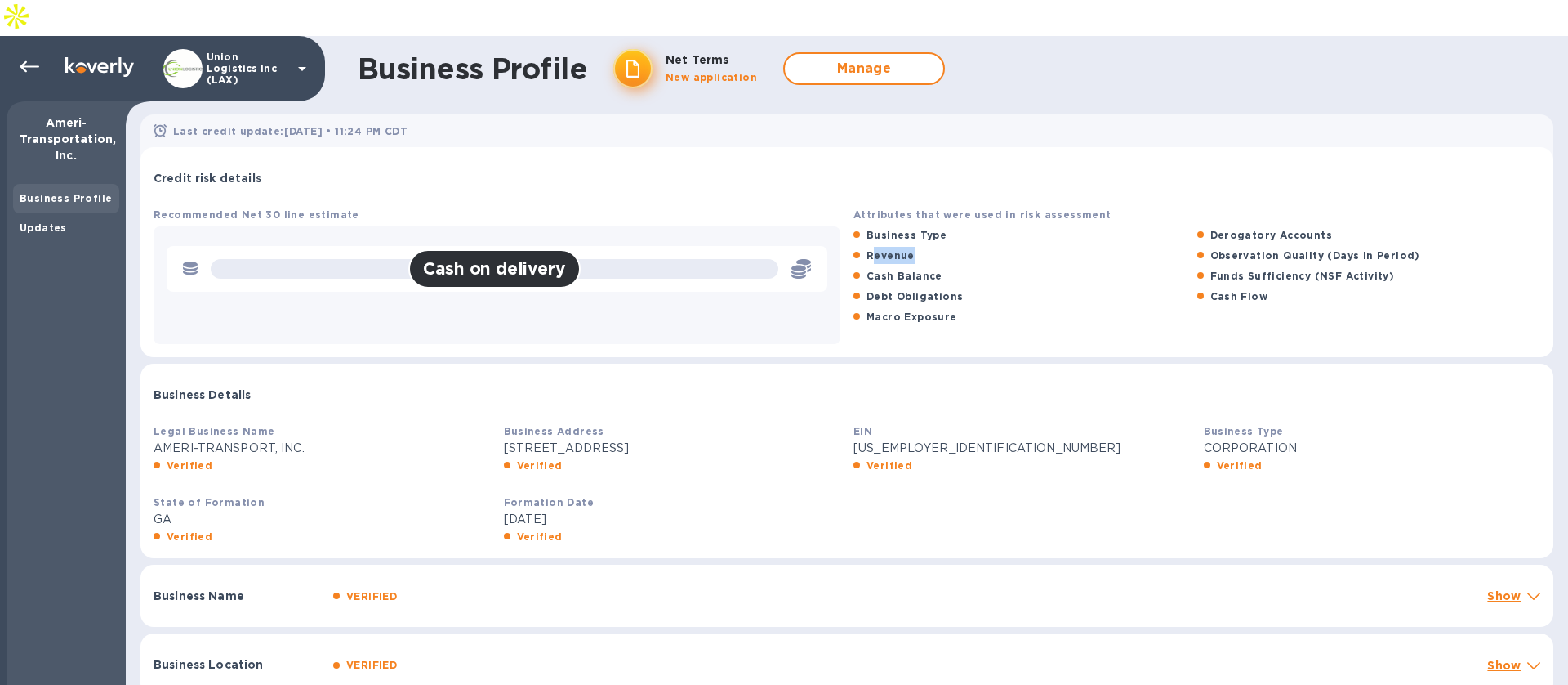
drag, startPoint x: 868, startPoint y: 217, endPoint x: 980, endPoint y: 217, distance: 112.0
click at [980, 243] on div "Revenue" at bounding box center [1025, 255] width 350 height 24
drag, startPoint x: 1325, startPoint y: 238, endPoint x: 1369, endPoint y: 239, distance: 44.0
click at [1369, 270] on b "Funds Sufficiency (NSF Activity)" at bounding box center [1303, 276] width 185 height 12
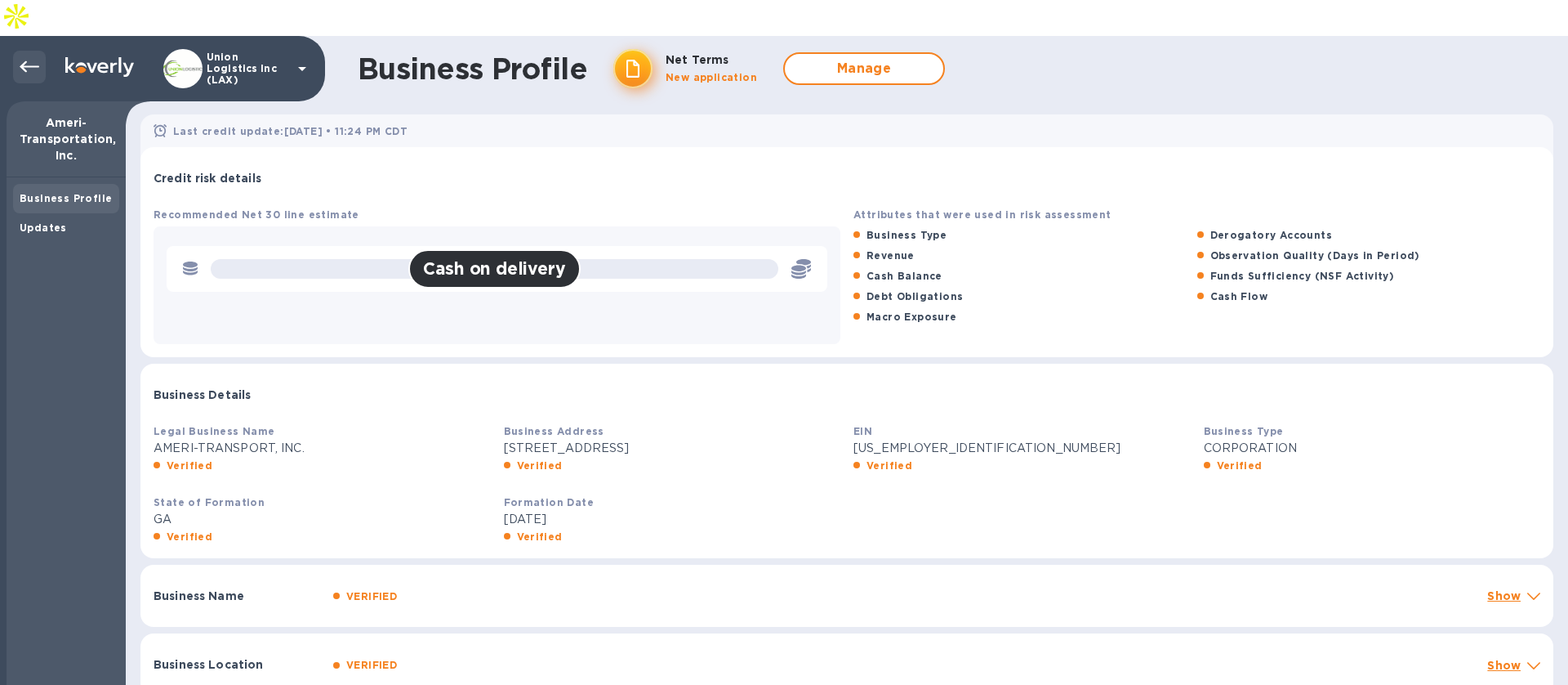
click at [39, 62] on icon at bounding box center [30, 68] width 20 height 12
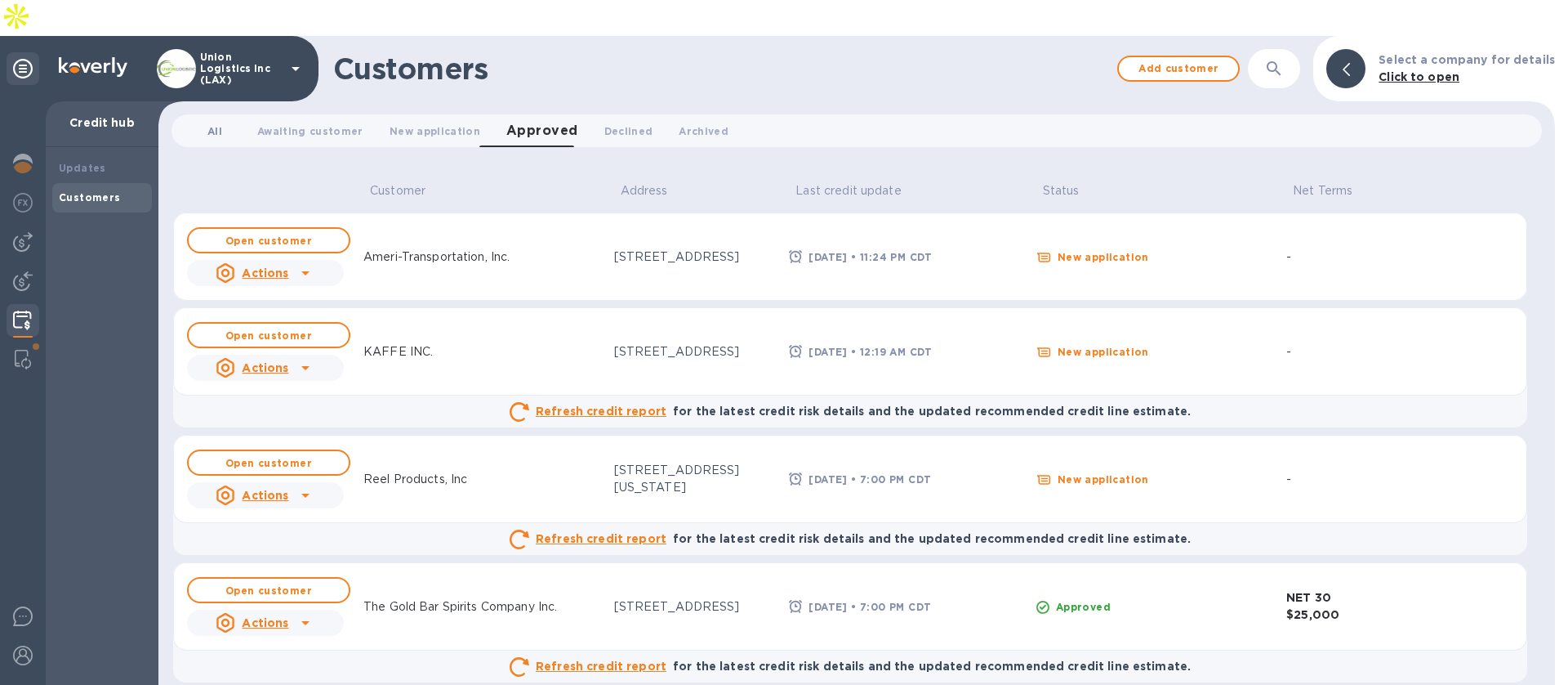
click at [224, 122] on span "All 0" at bounding box center [214, 130] width 33 height 17
